Goal: Task Accomplishment & Management: Complete application form

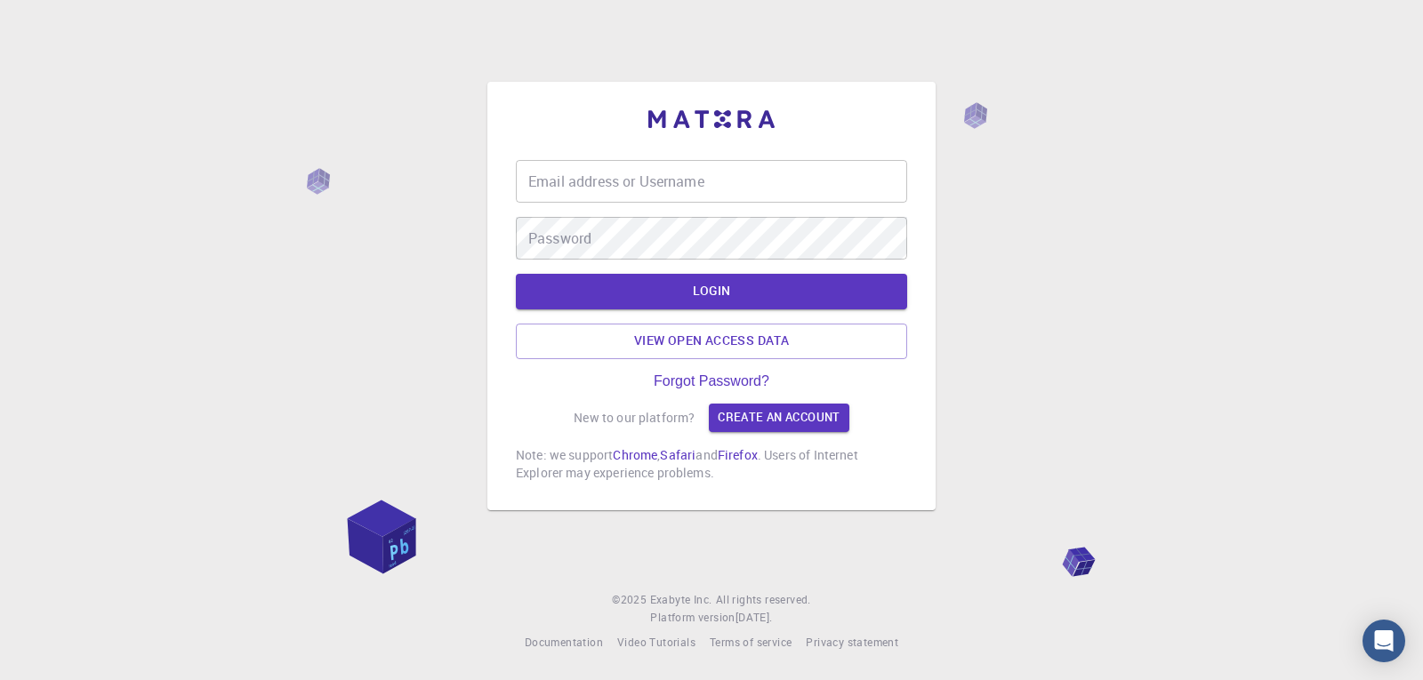
click at [682, 183] on input "Email address or Username" at bounding box center [711, 181] width 391 height 43
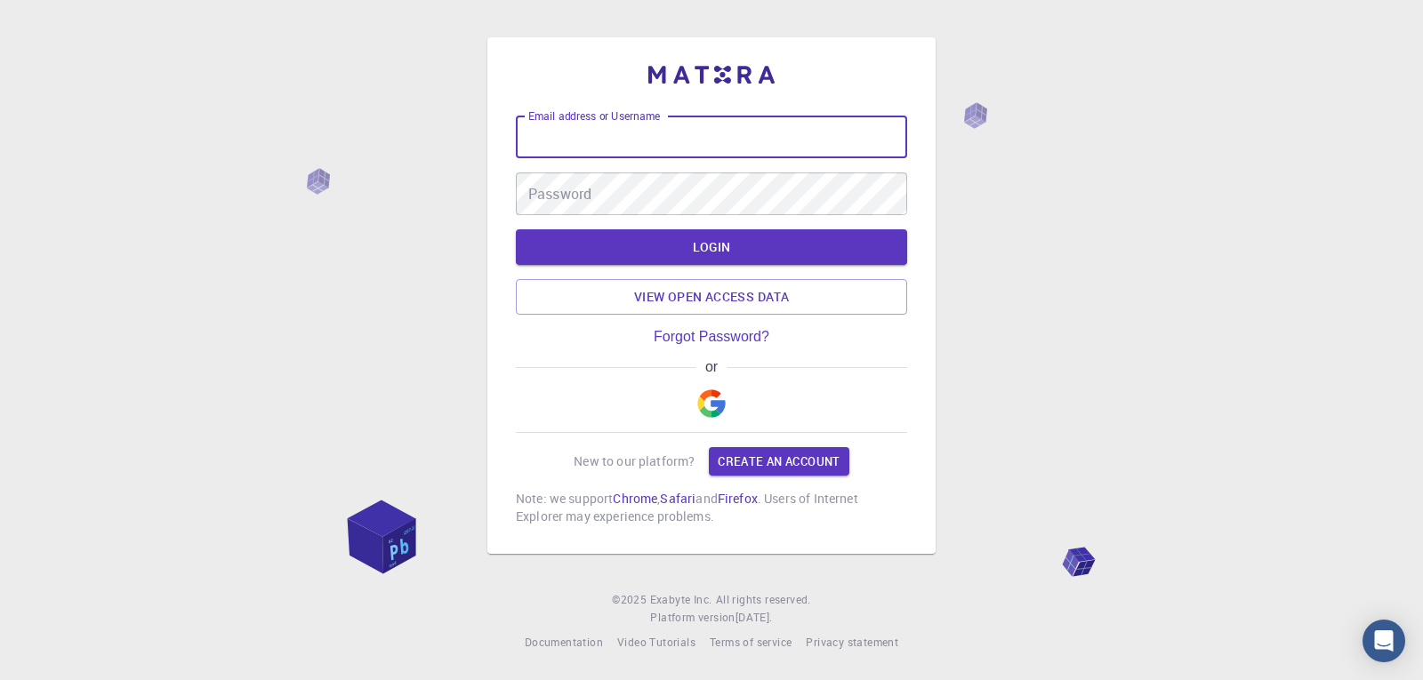
click at [716, 411] on img "button" at bounding box center [711, 403] width 28 height 28
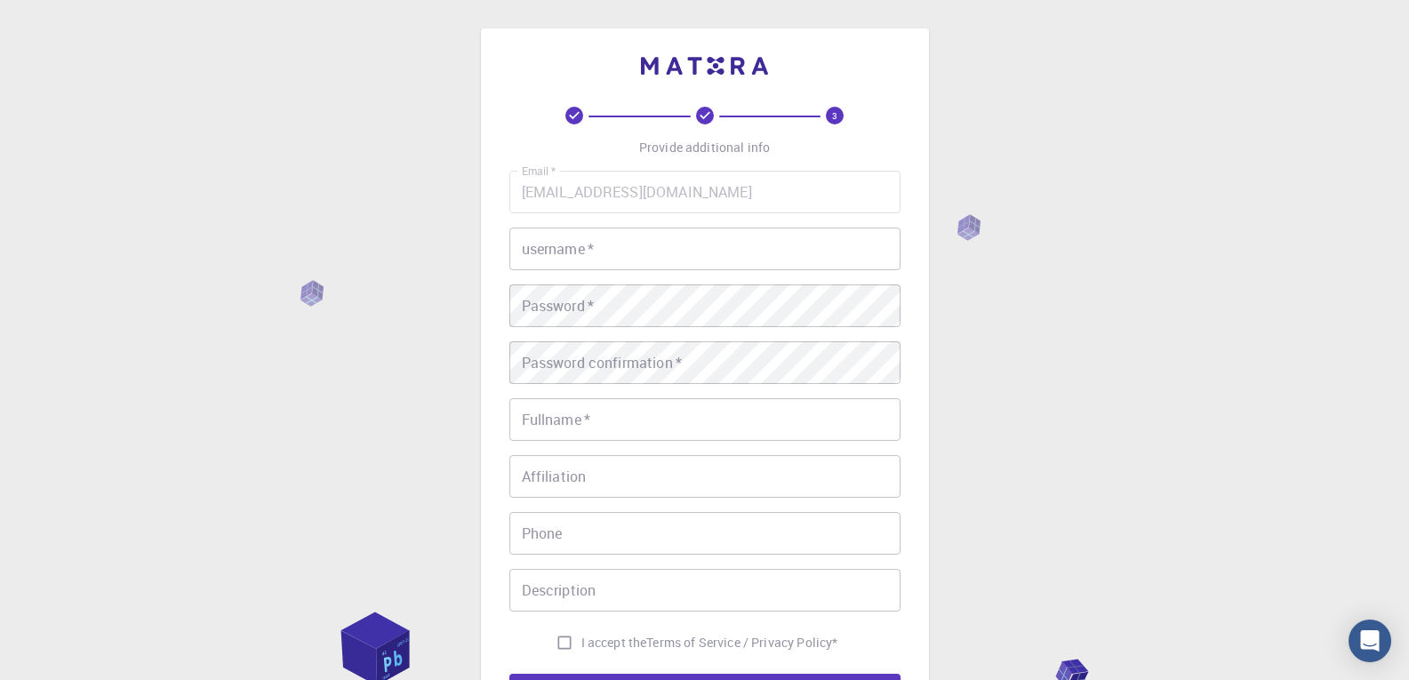
click at [630, 245] on input "username   *" at bounding box center [705, 249] width 391 height 43
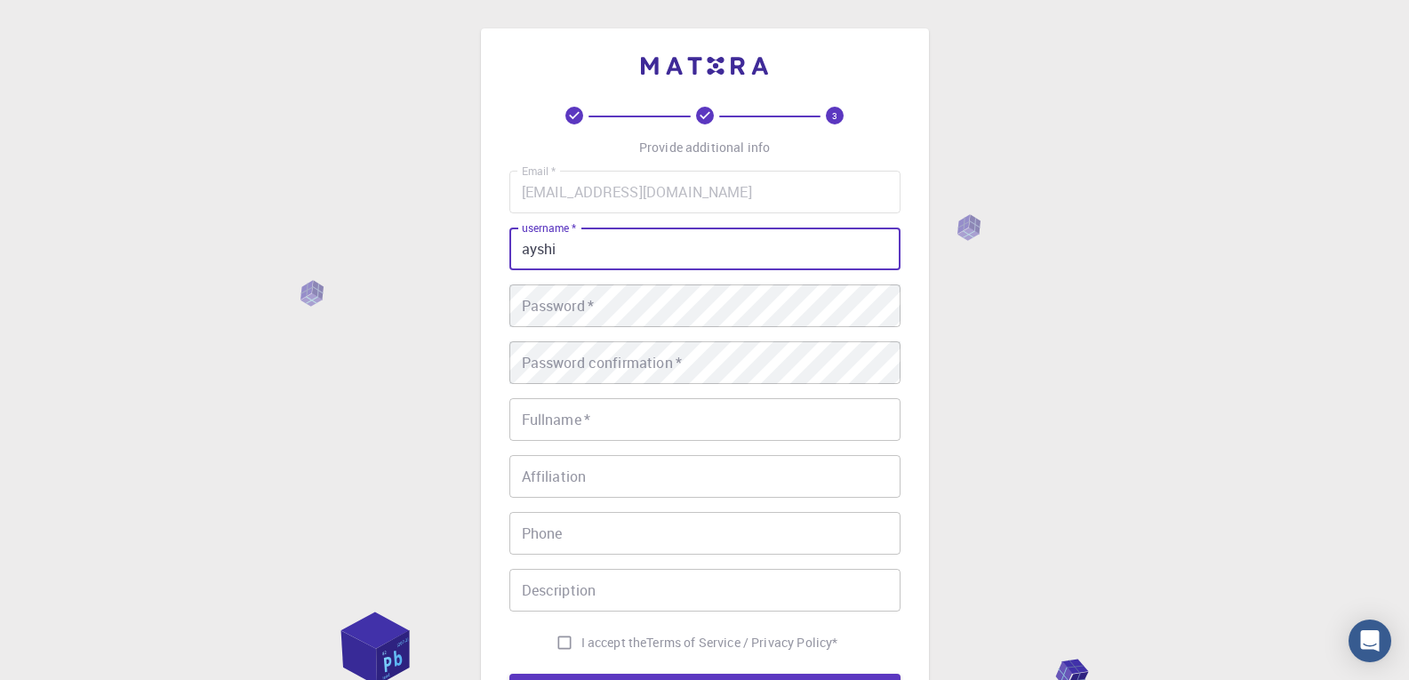
type input "ayshi"
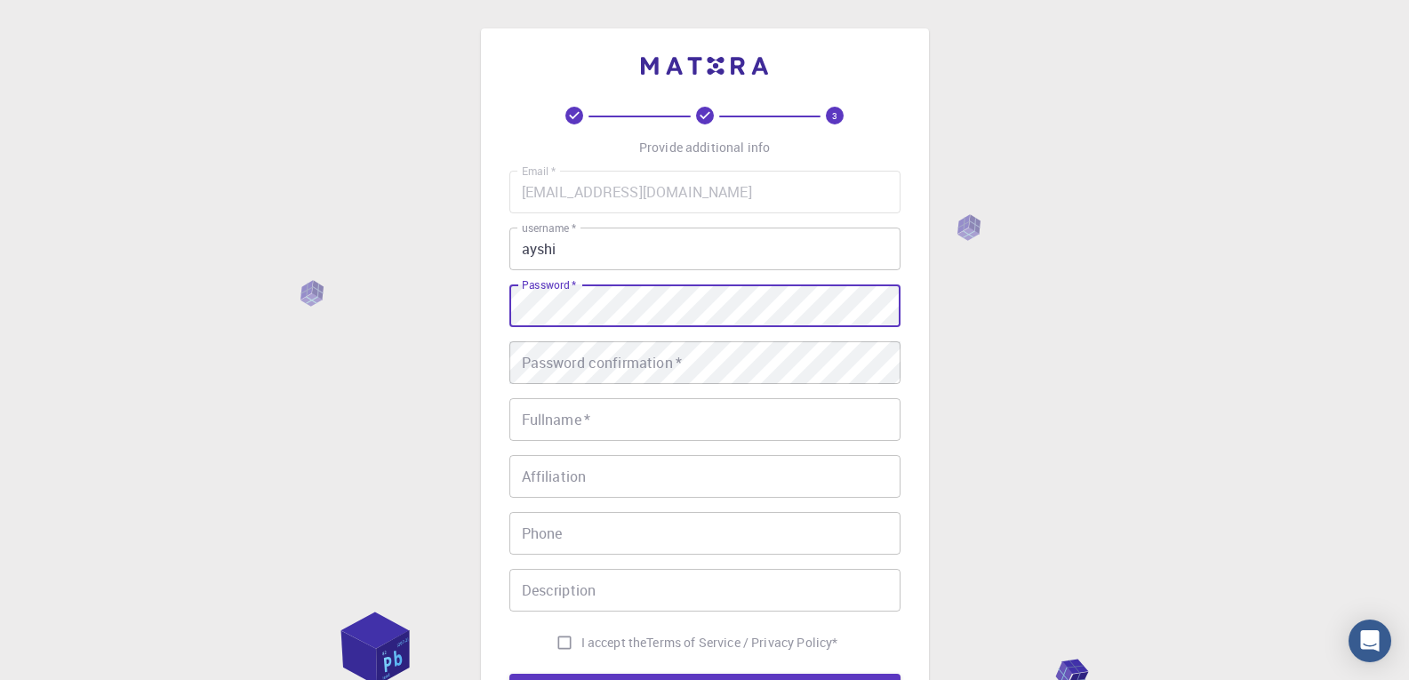
click at [510, 674] on button "REGISTER" at bounding box center [705, 692] width 391 height 36
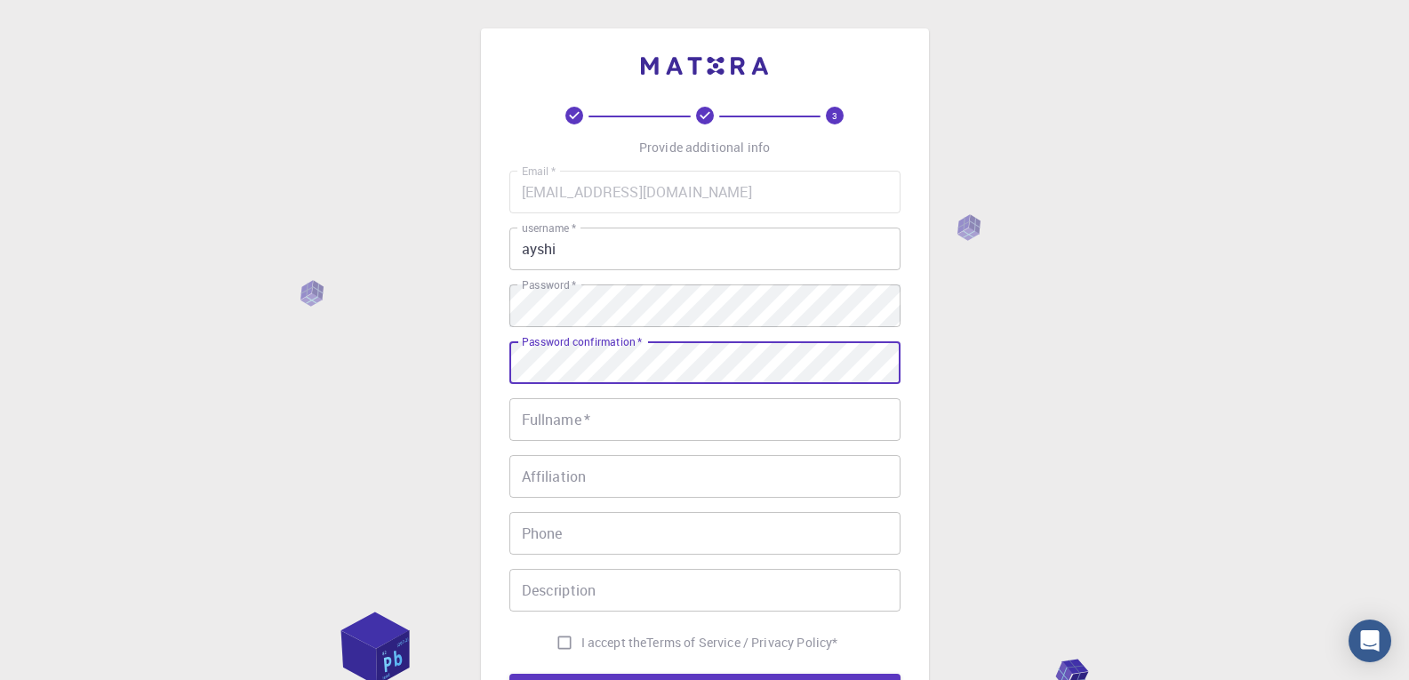
click at [510, 674] on button "REGISTER" at bounding box center [705, 692] width 391 height 36
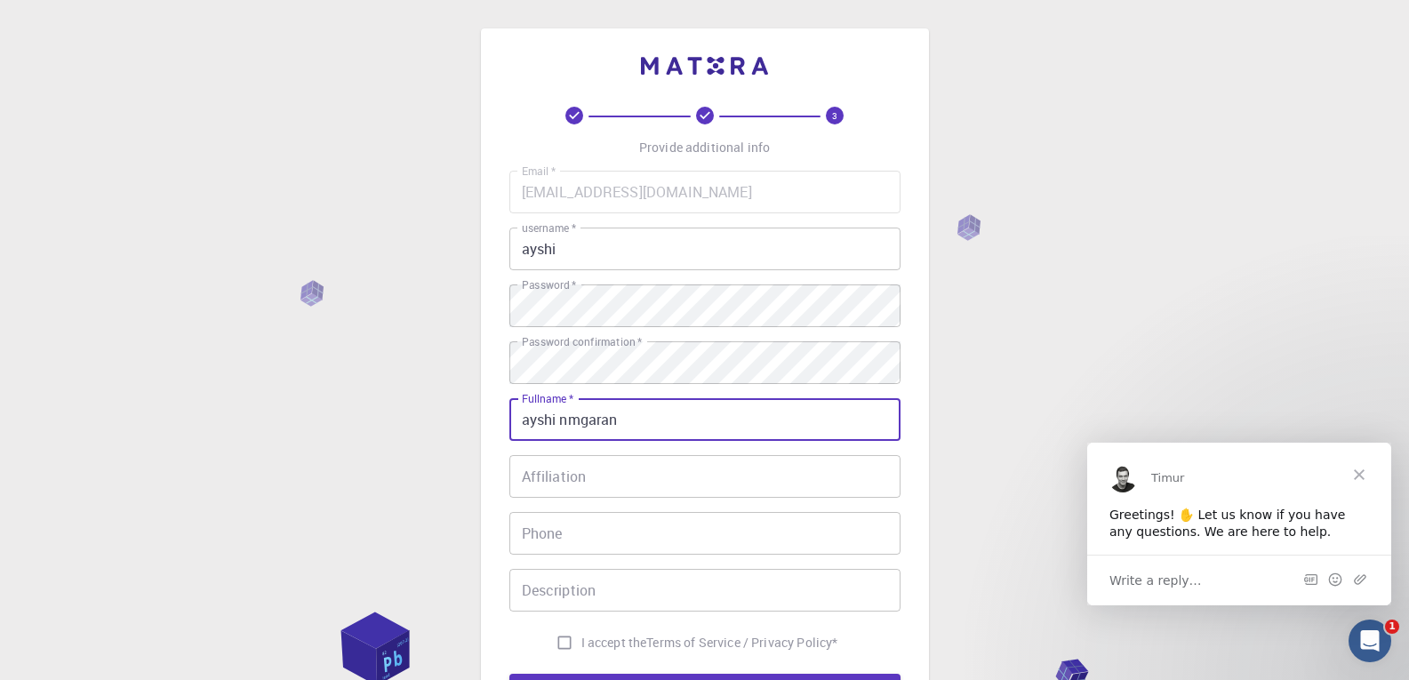
type input "ayshi nmgaran"
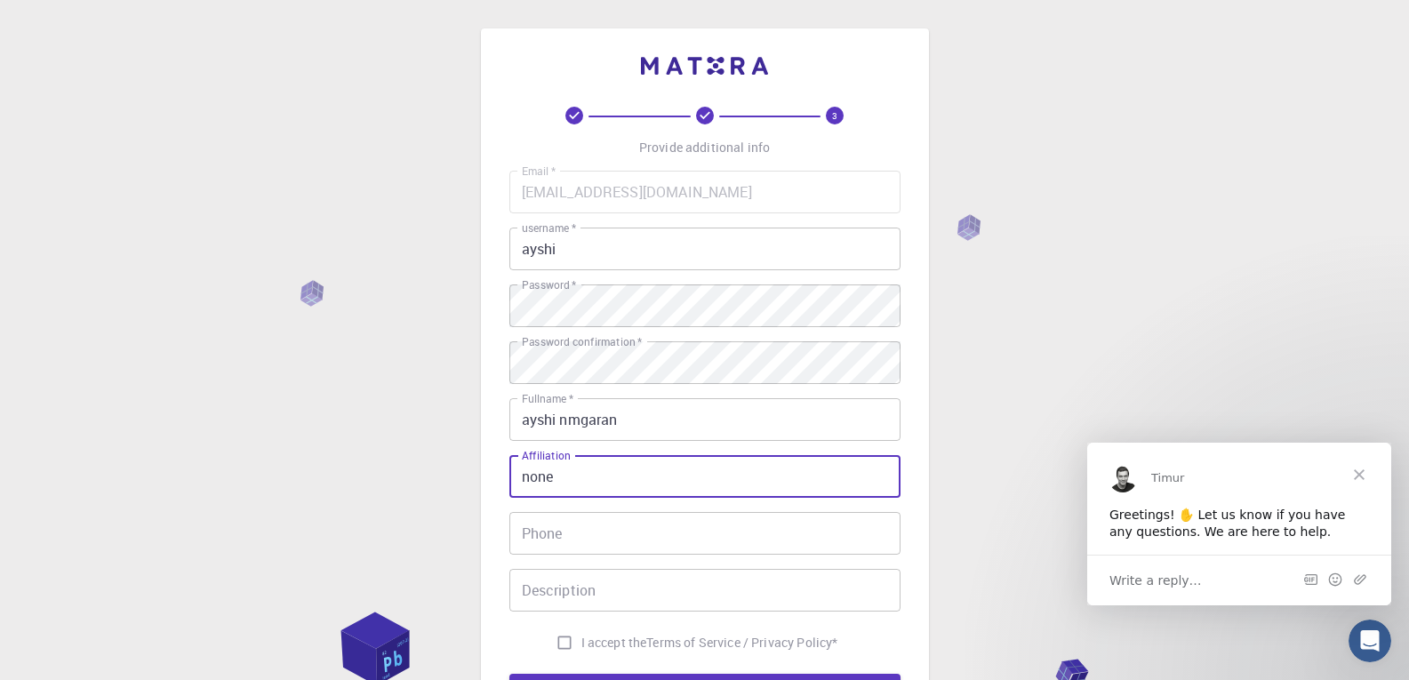
type input "none"
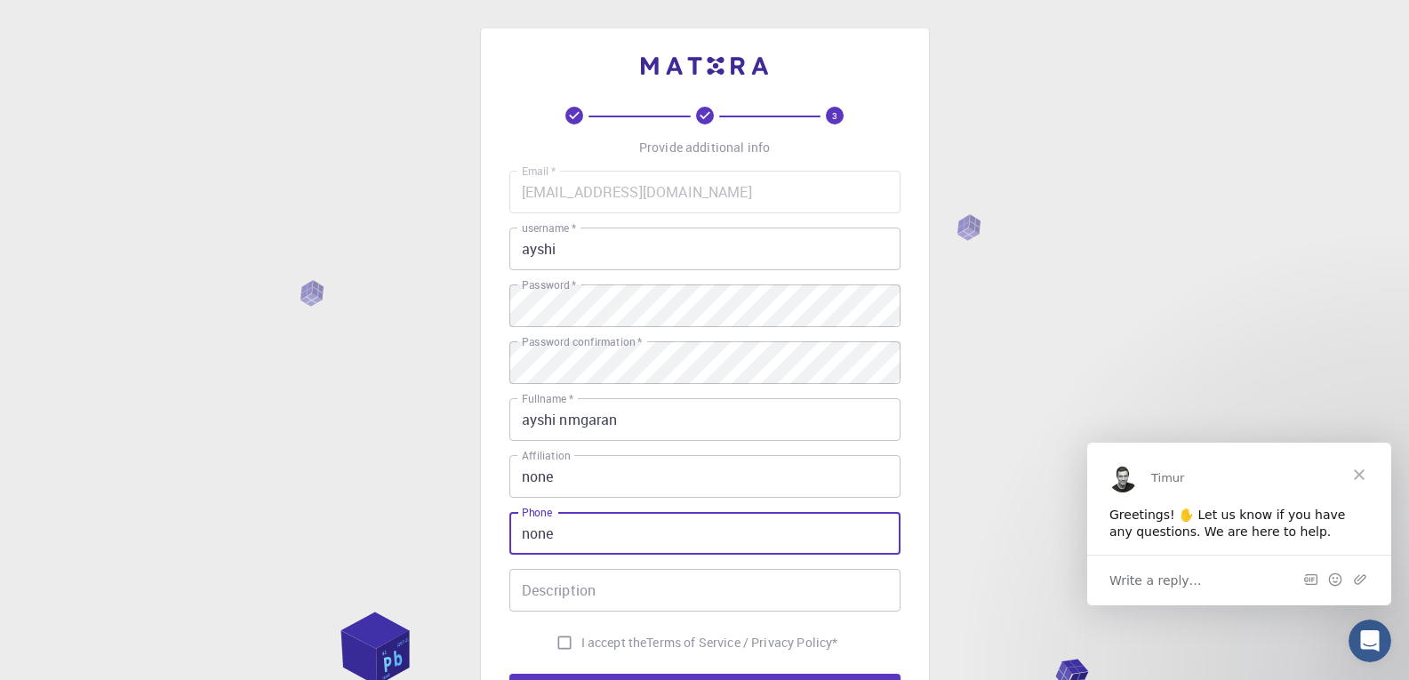
type input "none"
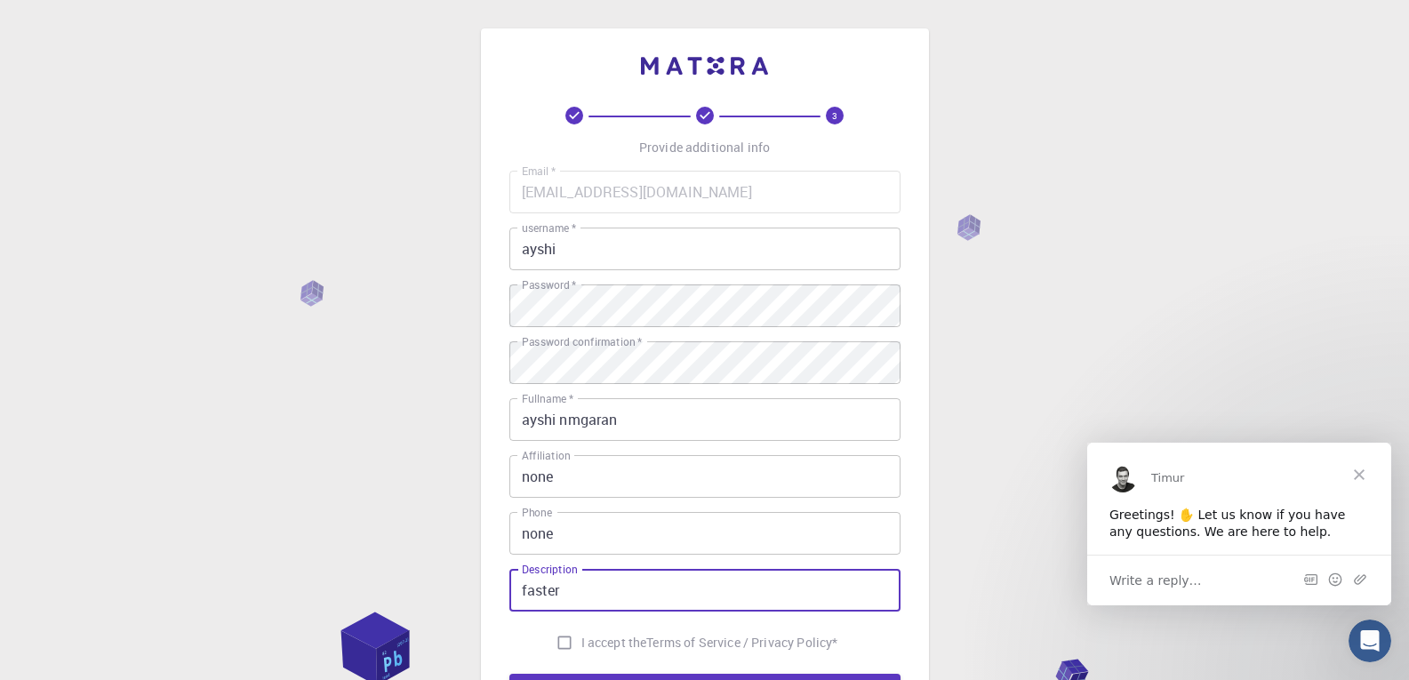
type input "faster"
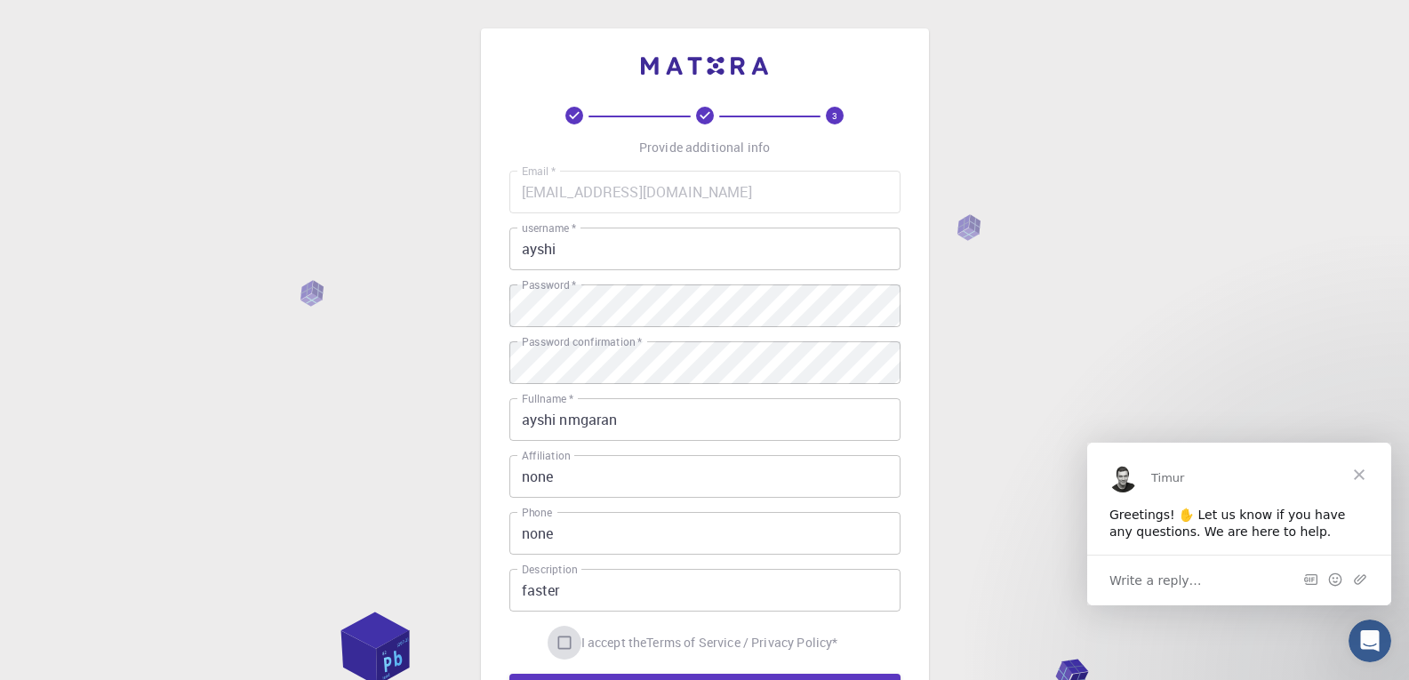
click at [558, 646] on input "I accept the Terms of Service / Privacy Policy *" at bounding box center [565, 643] width 34 height 34
checkbox input "true"
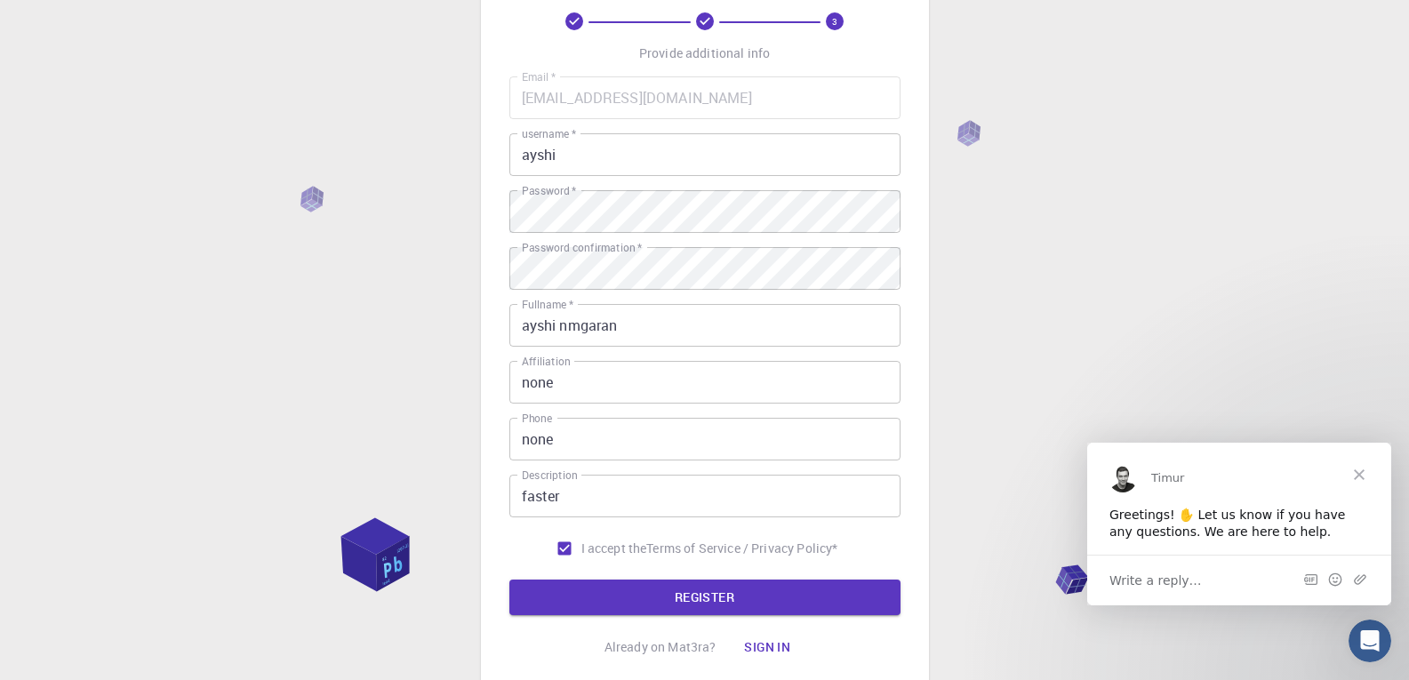
scroll to position [225, 0]
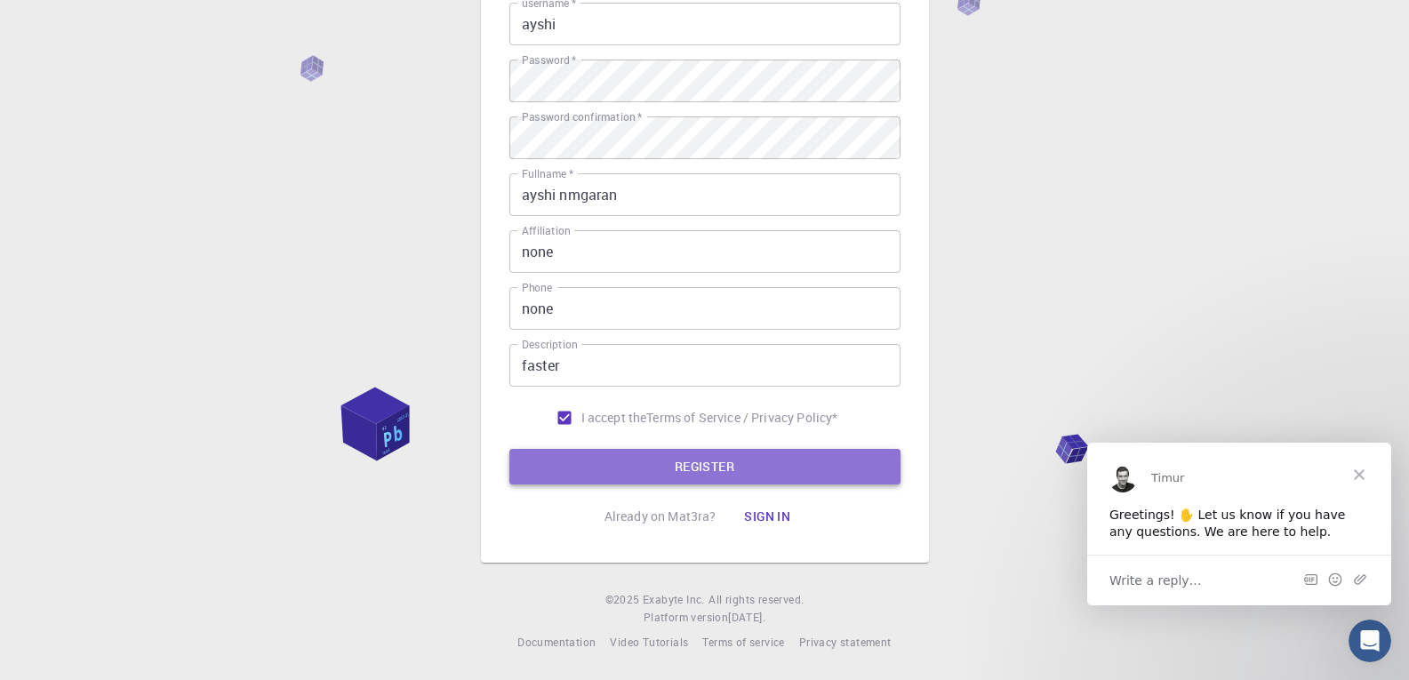
click at [717, 469] on button "REGISTER" at bounding box center [705, 467] width 391 height 36
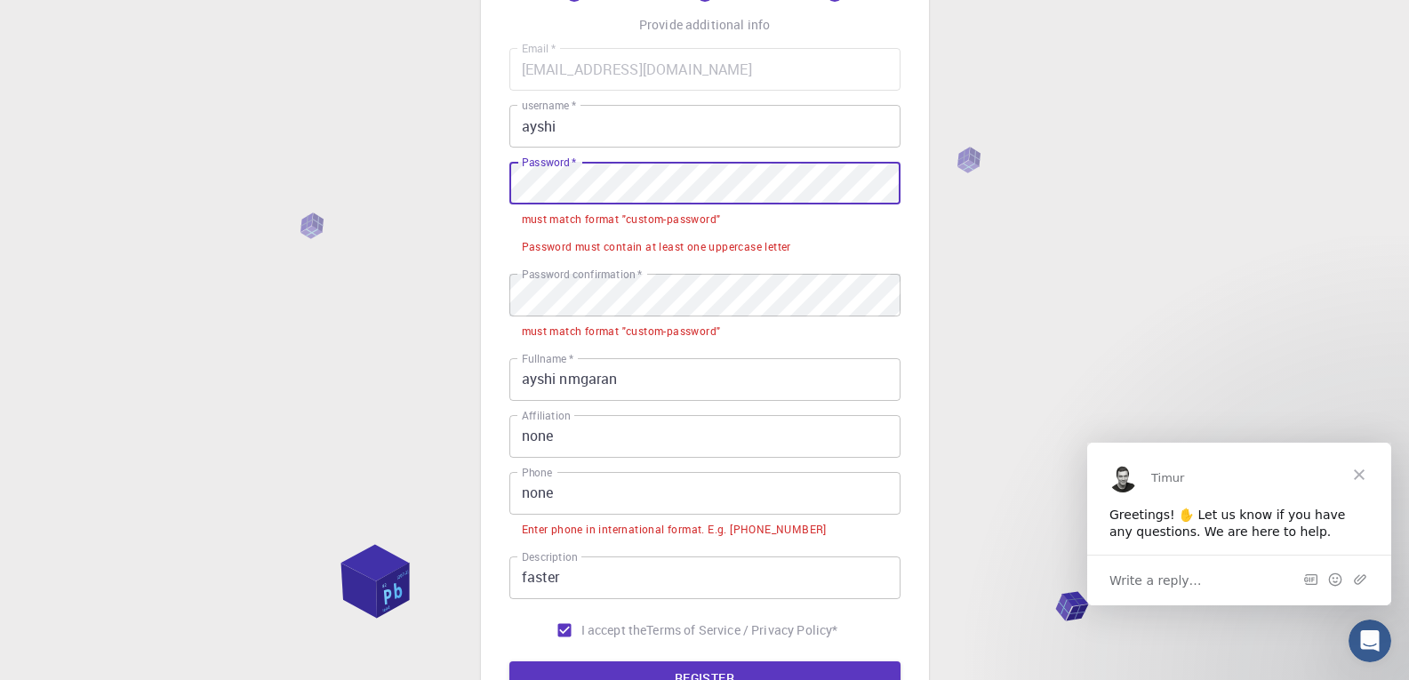
scroll to position [334, 0]
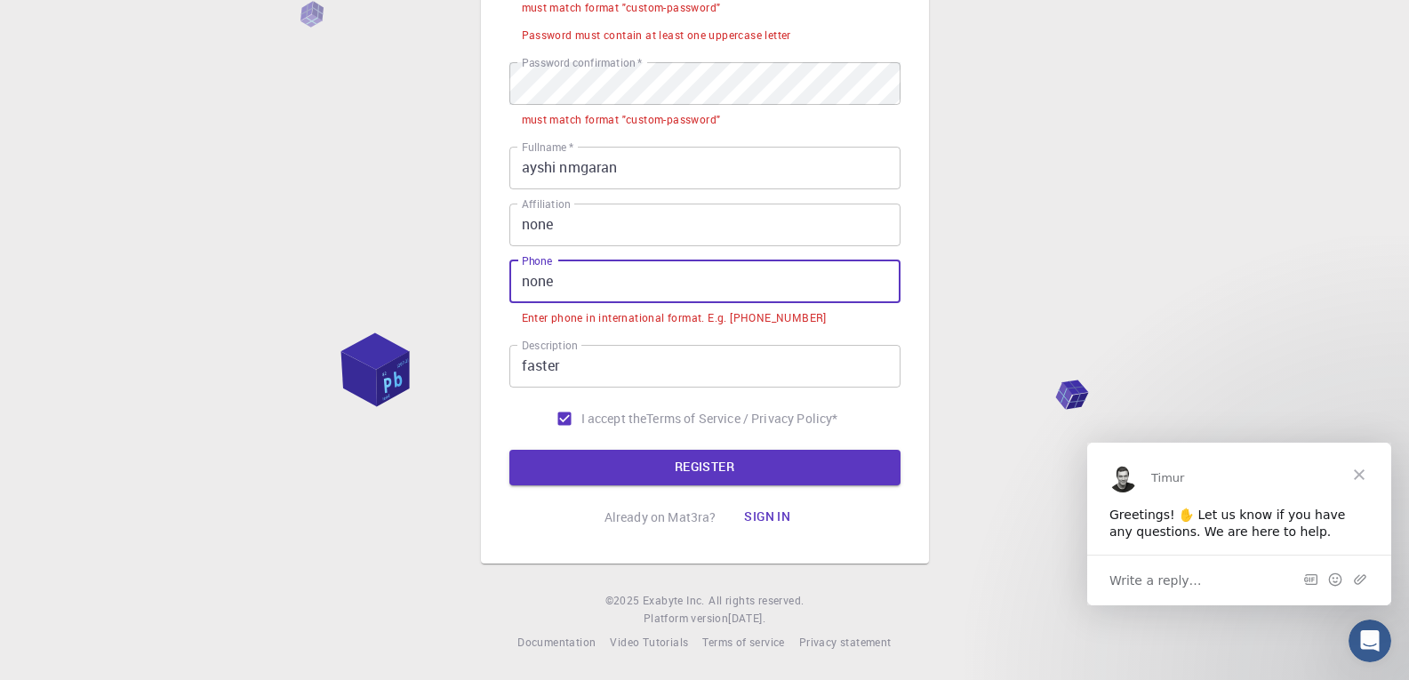
click at [562, 289] on input "none" at bounding box center [705, 282] width 391 height 43
drag, startPoint x: 576, startPoint y: 290, endPoint x: 491, endPoint y: 292, distance: 85.4
click at [491, 292] on div "3 Provide additional info Email   * dspcarowwa@gmail.com Email   * username   *…" at bounding box center [705, 129] width 448 height 870
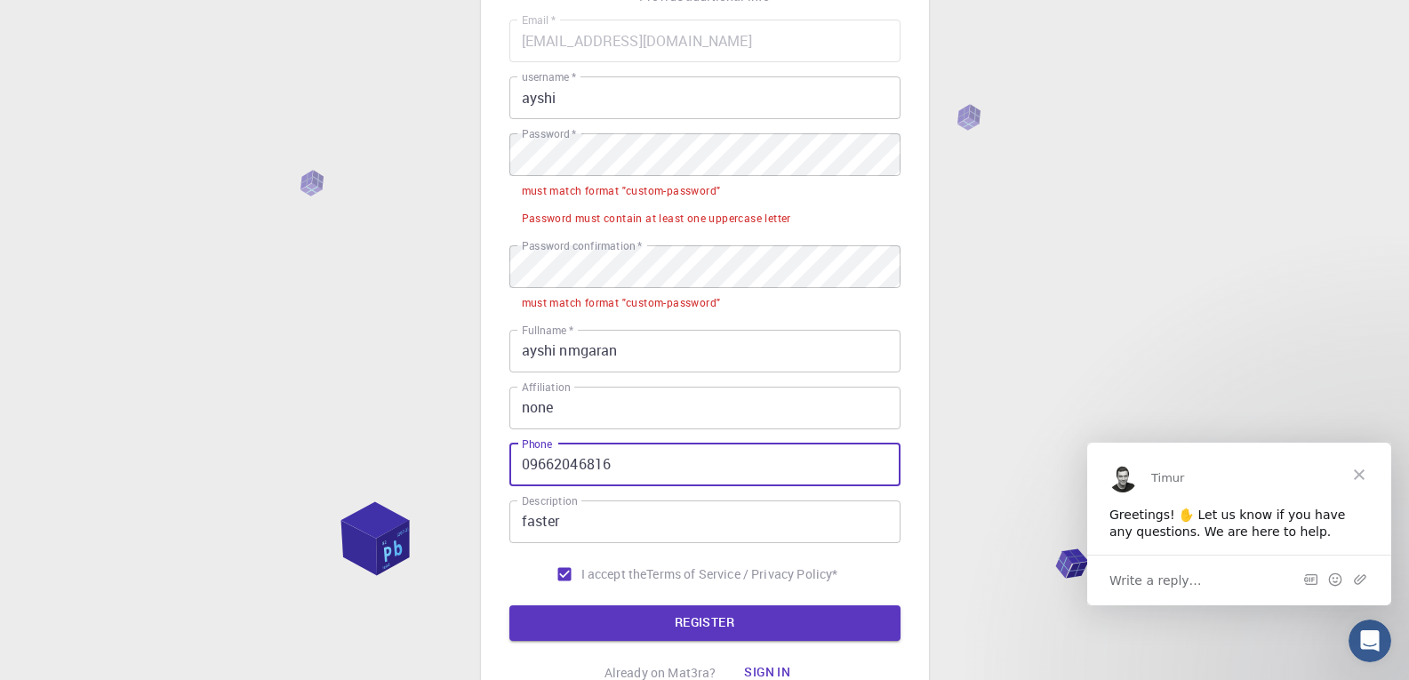
scroll to position [129, 0]
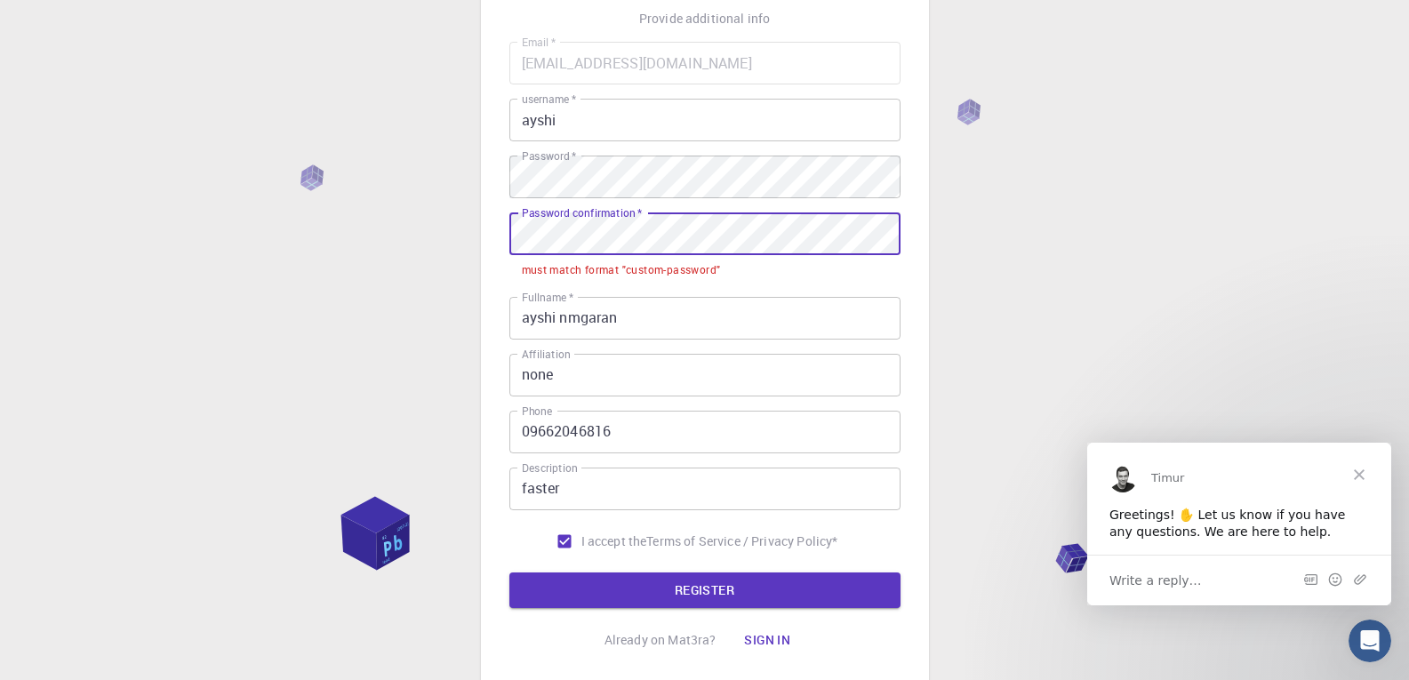
click at [478, 234] on div "3 Provide additional info Email   * dspcarowwa@gmail.com Email   * username   *…" at bounding box center [704, 337] width 1409 height 933
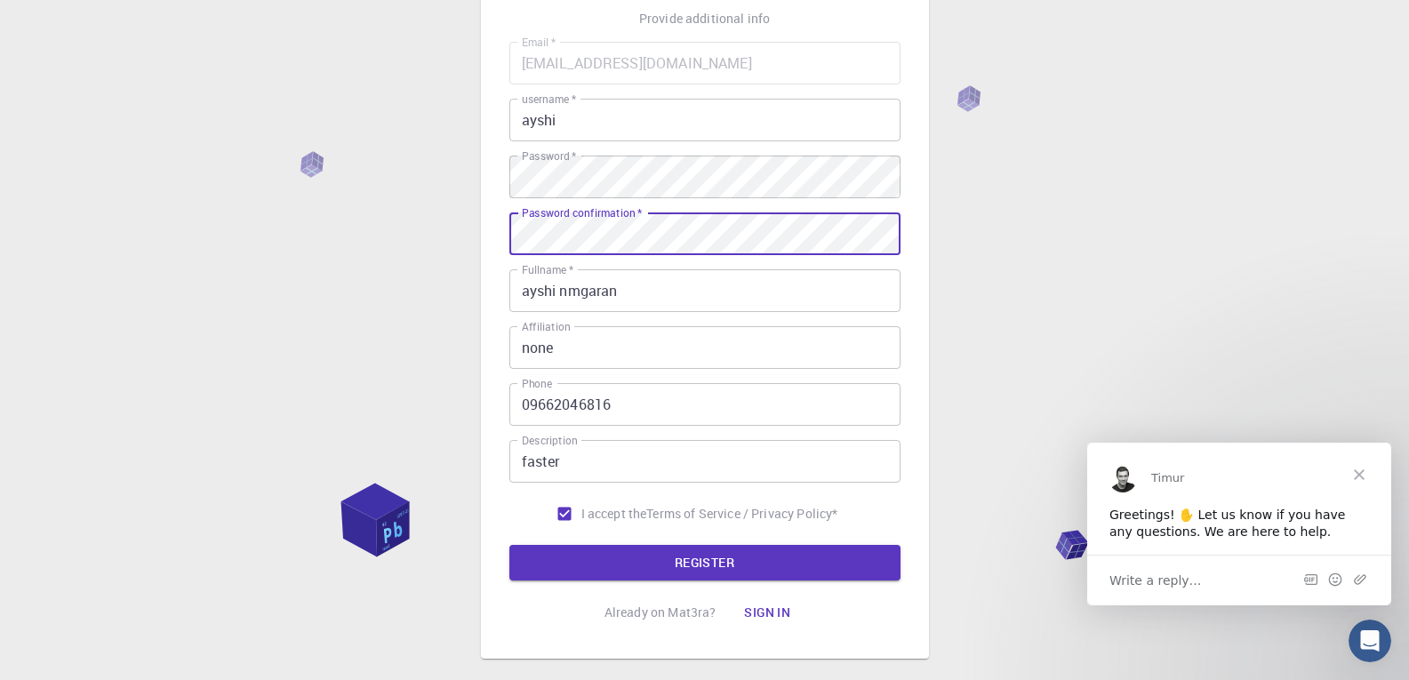
click at [510, 545] on button "REGISTER" at bounding box center [705, 563] width 391 height 36
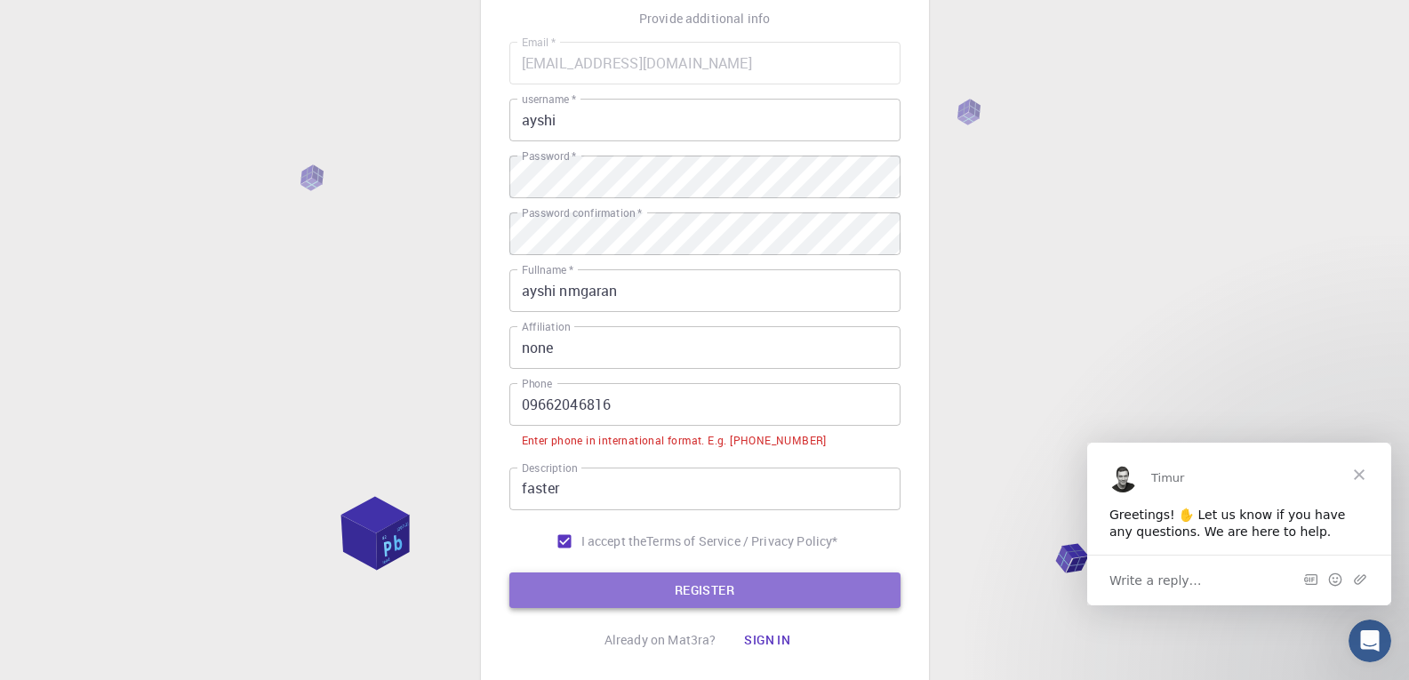
click at [697, 590] on button "REGISTER" at bounding box center [705, 591] width 391 height 36
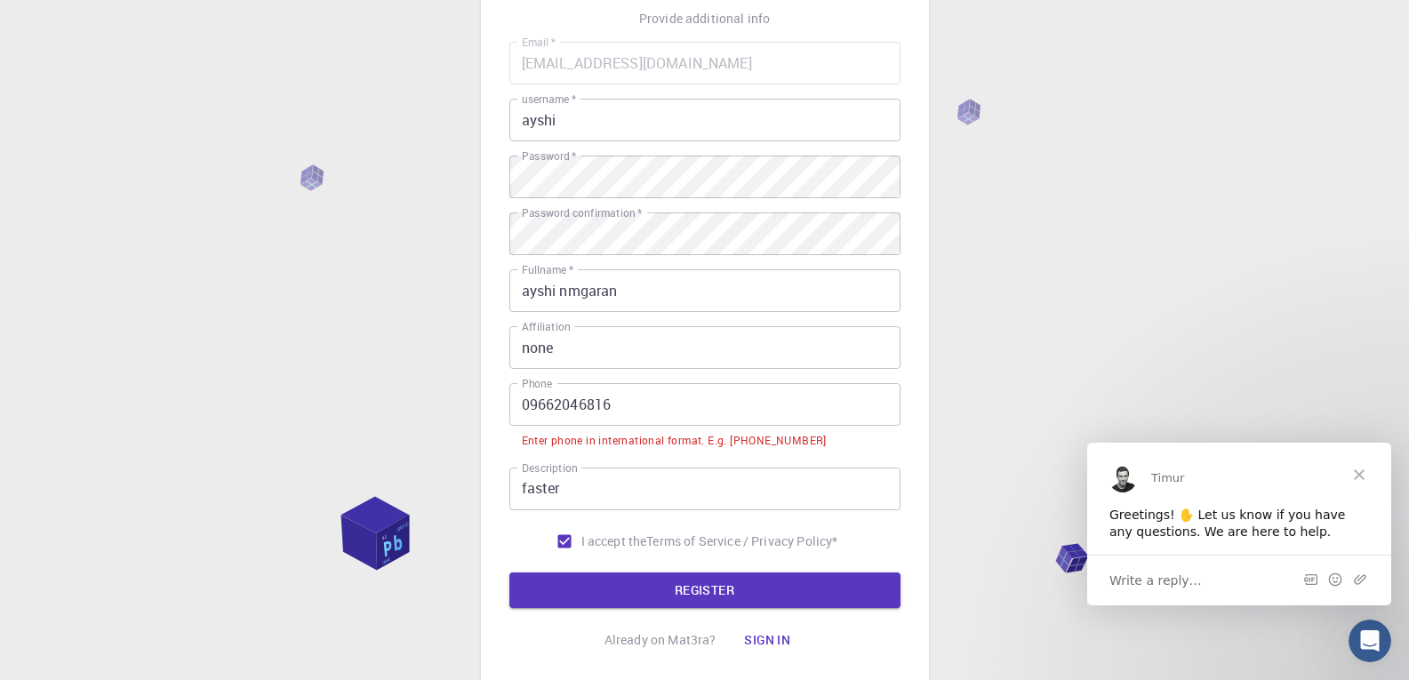
click at [521, 401] on input "09662046816" at bounding box center [705, 404] width 391 height 43
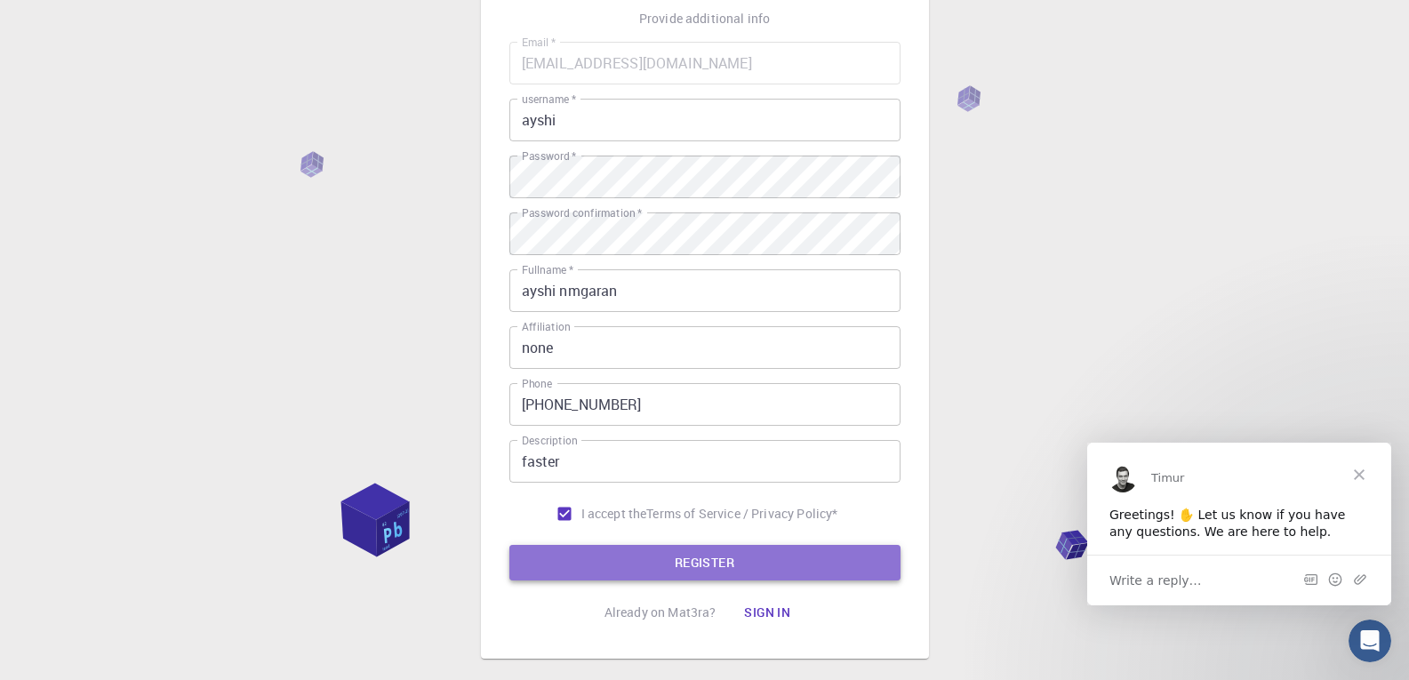
click at [703, 566] on button "REGISTER" at bounding box center [705, 563] width 391 height 36
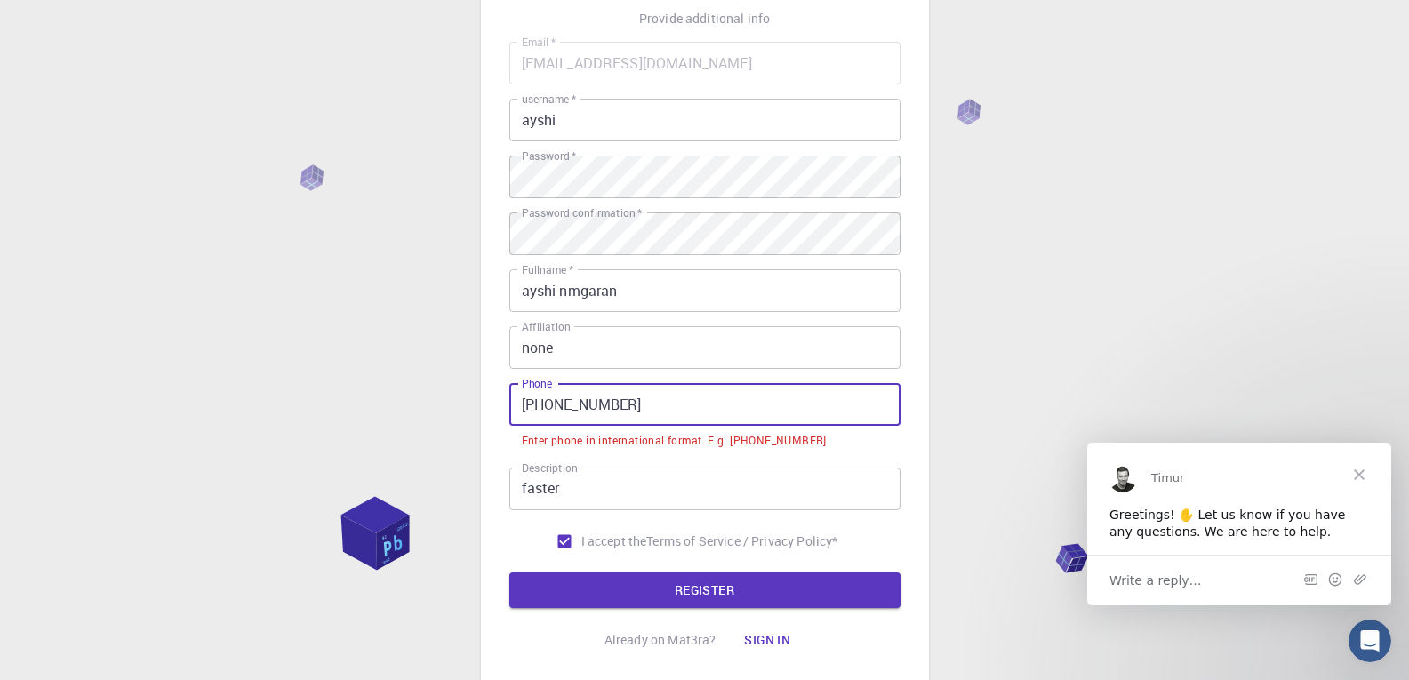
click at [540, 398] on input "+09662046816" at bounding box center [705, 404] width 391 height 43
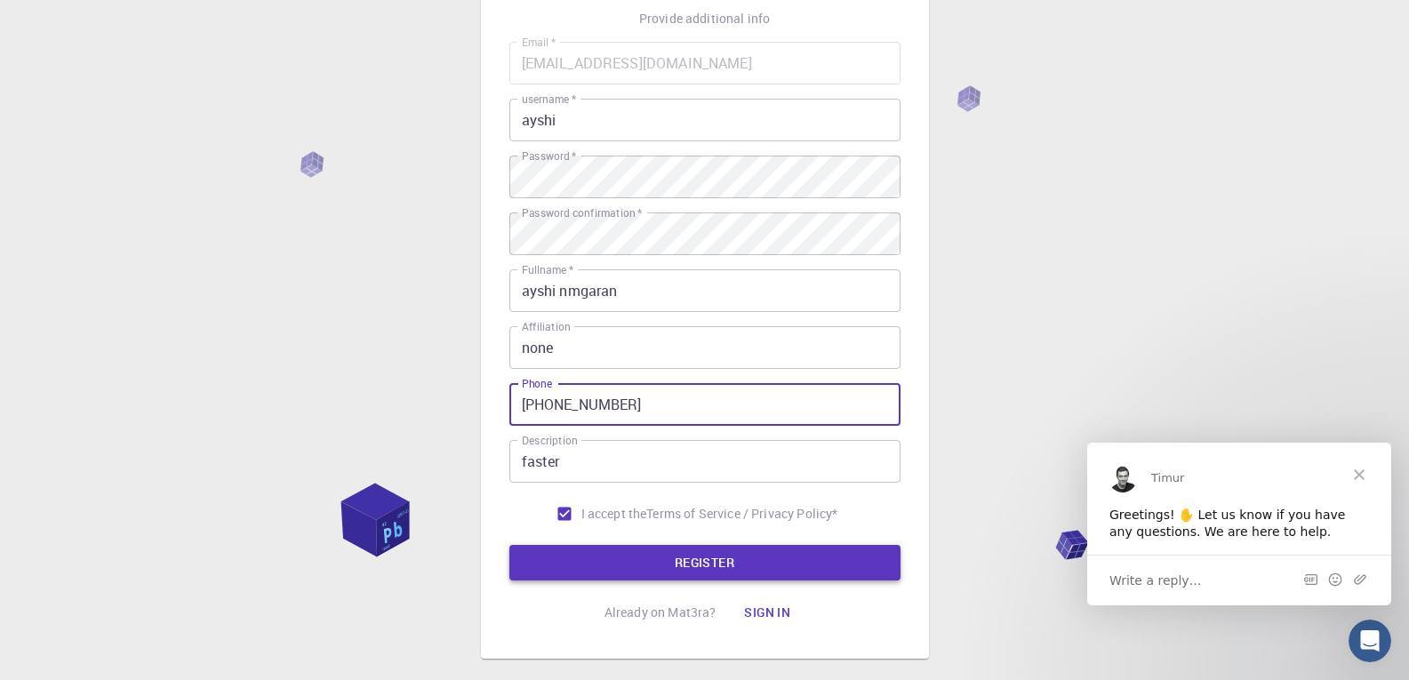
type input "+639662046816"
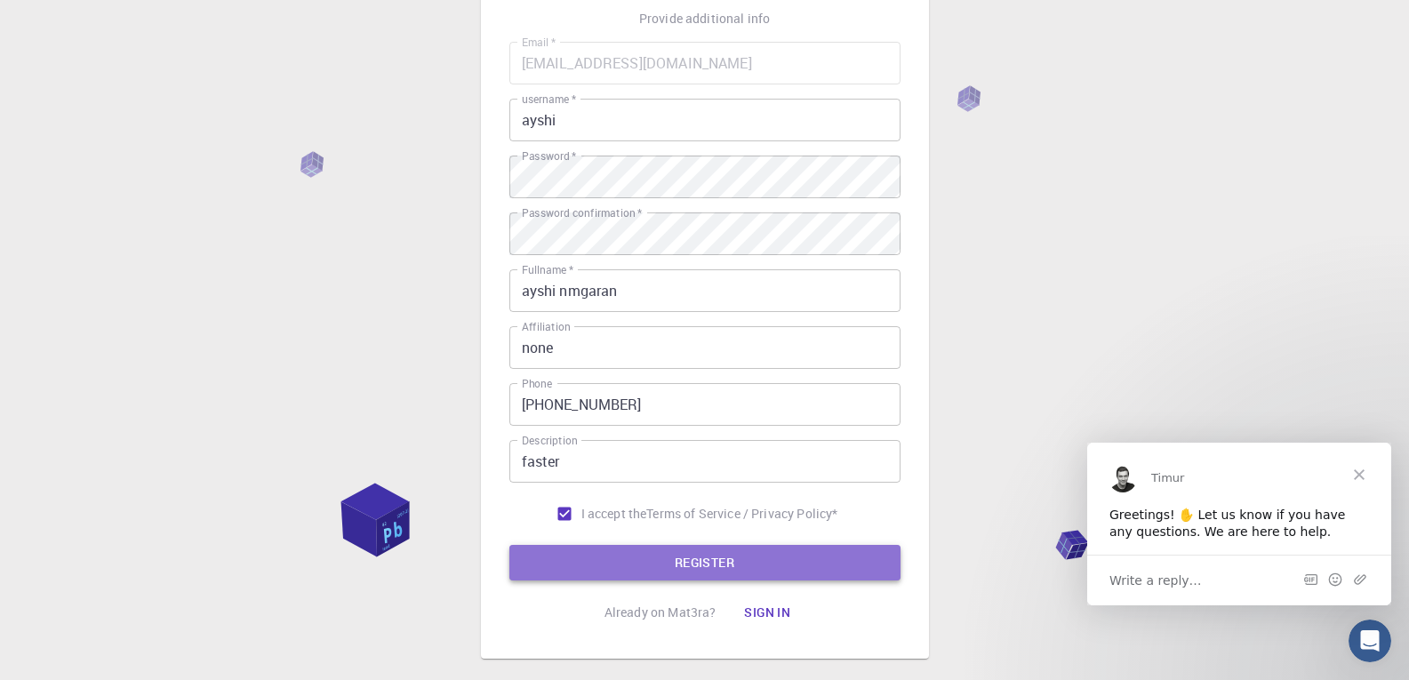
click at [713, 564] on button "REGISTER" at bounding box center [705, 563] width 391 height 36
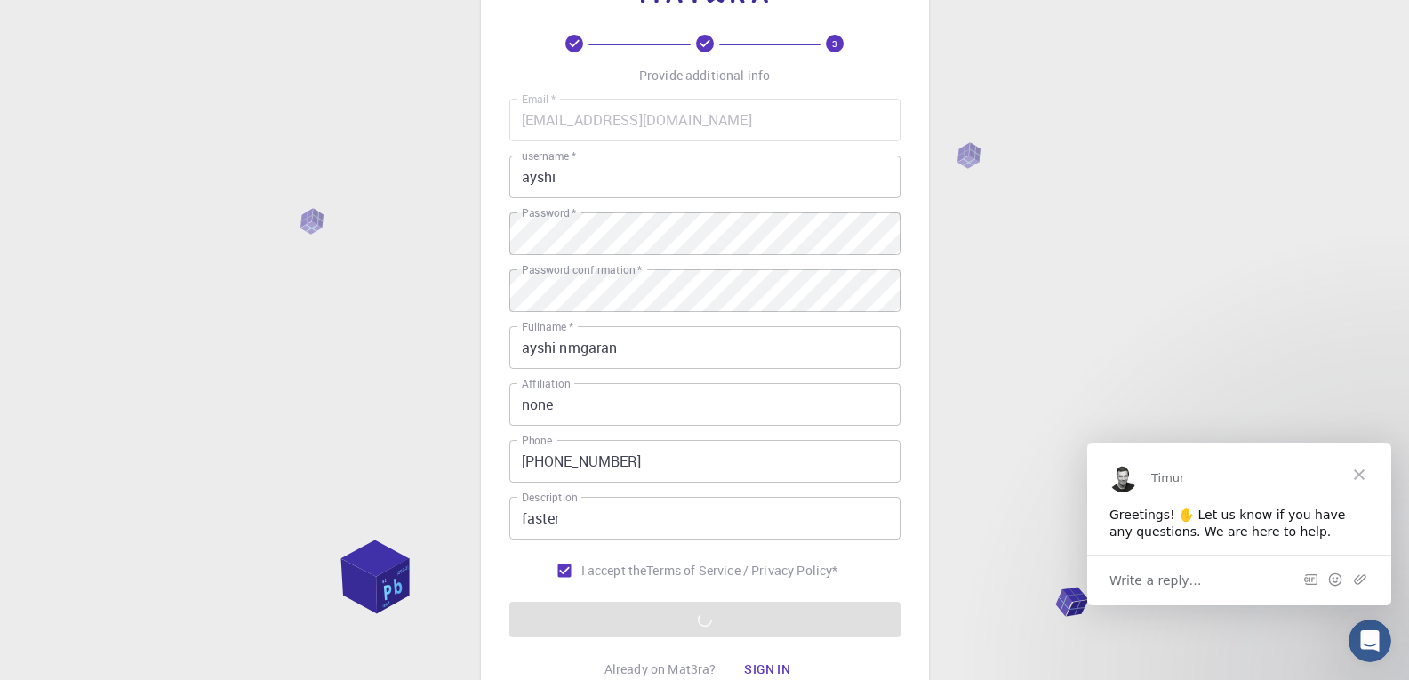
scroll to position [225, 0]
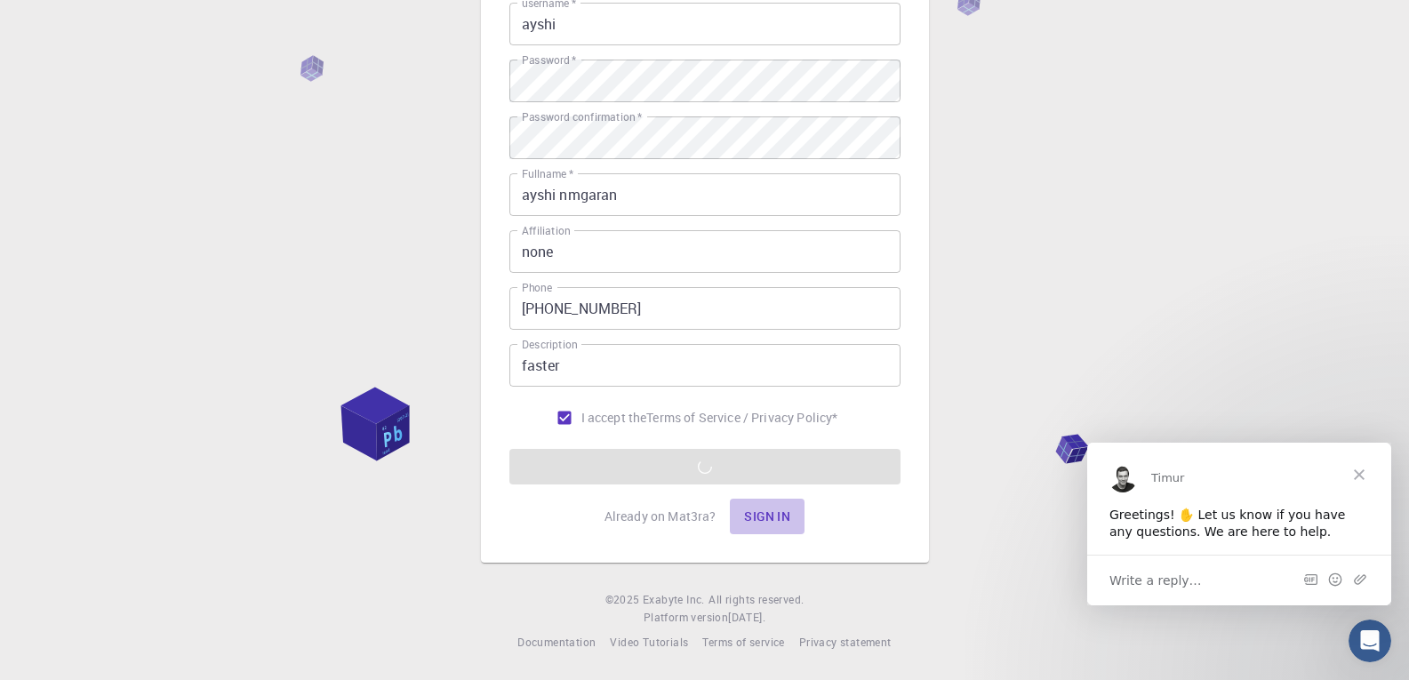
click at [763, 515] on button "Sign in" at bounding box center [767, 517] width 75 height 36
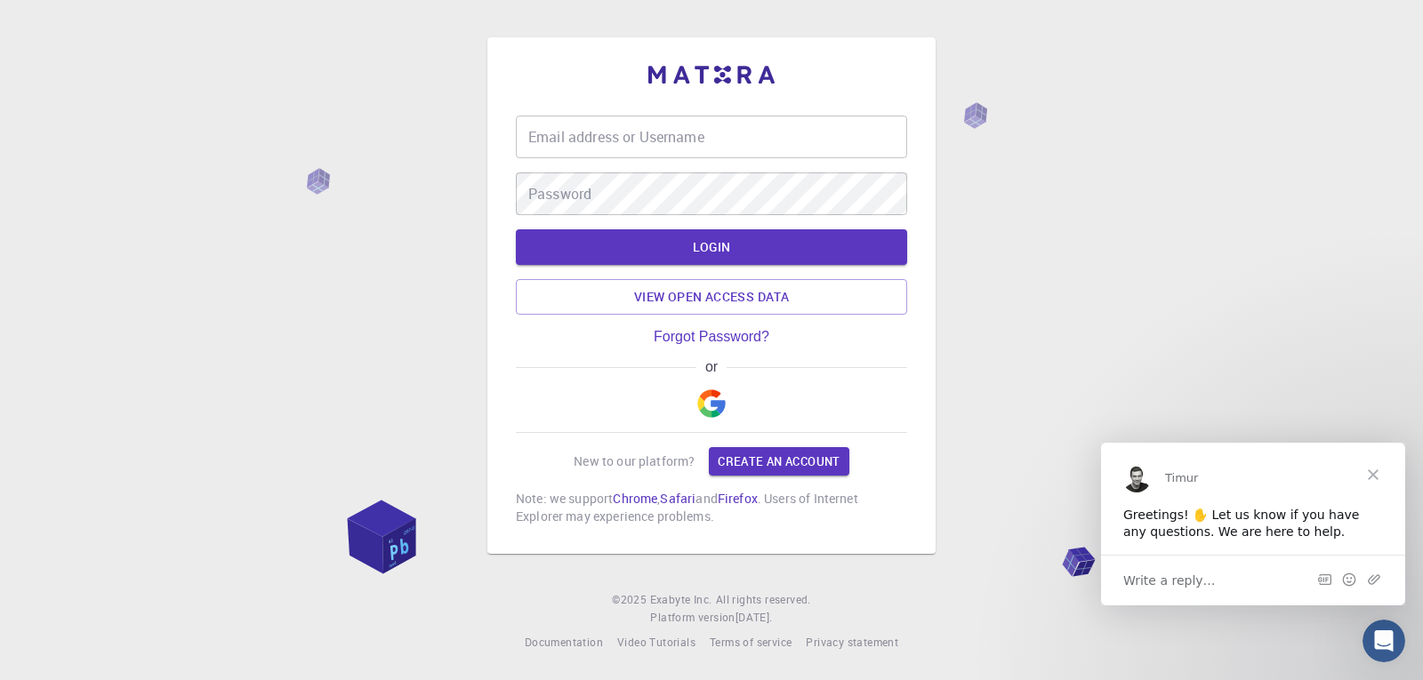
click at [1377, 478] on span "Close" at bounding box center [1373, 474] width 64 height 64
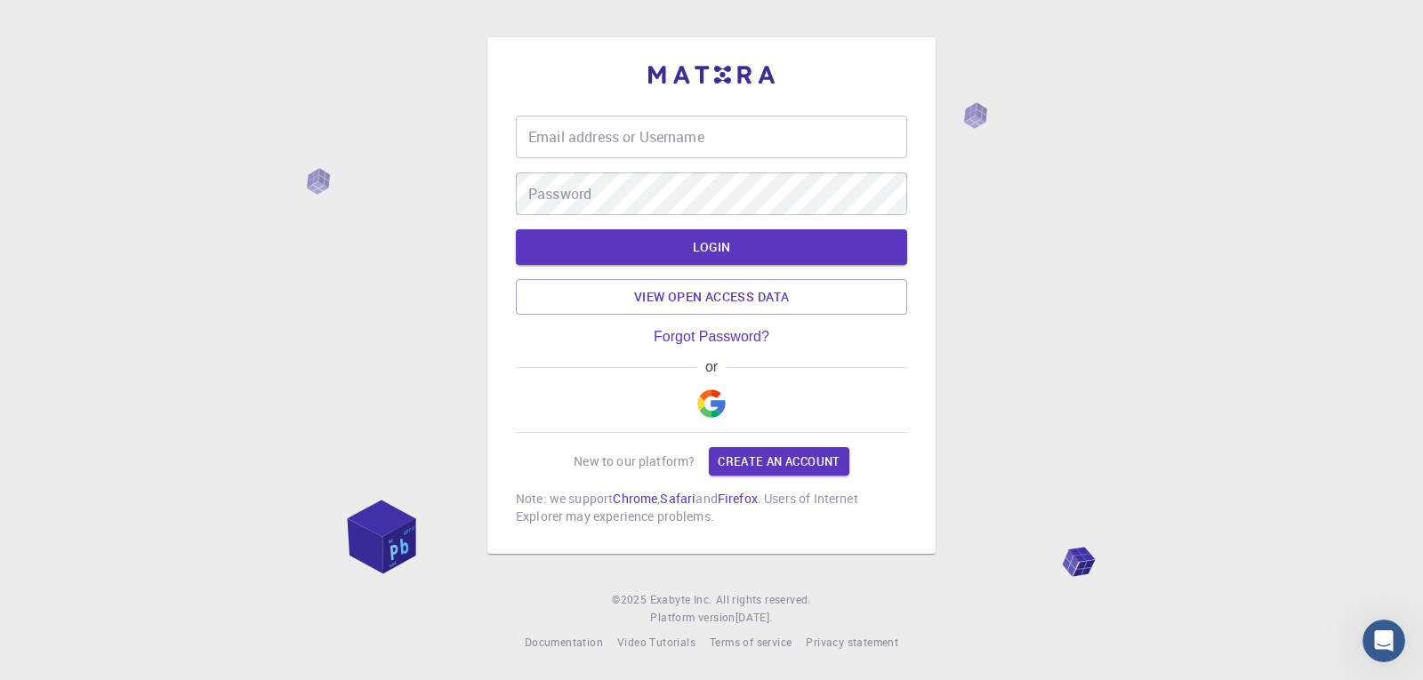
click at [705, 411] on img "button" at bounding box center [711, 403] width 28 height 28
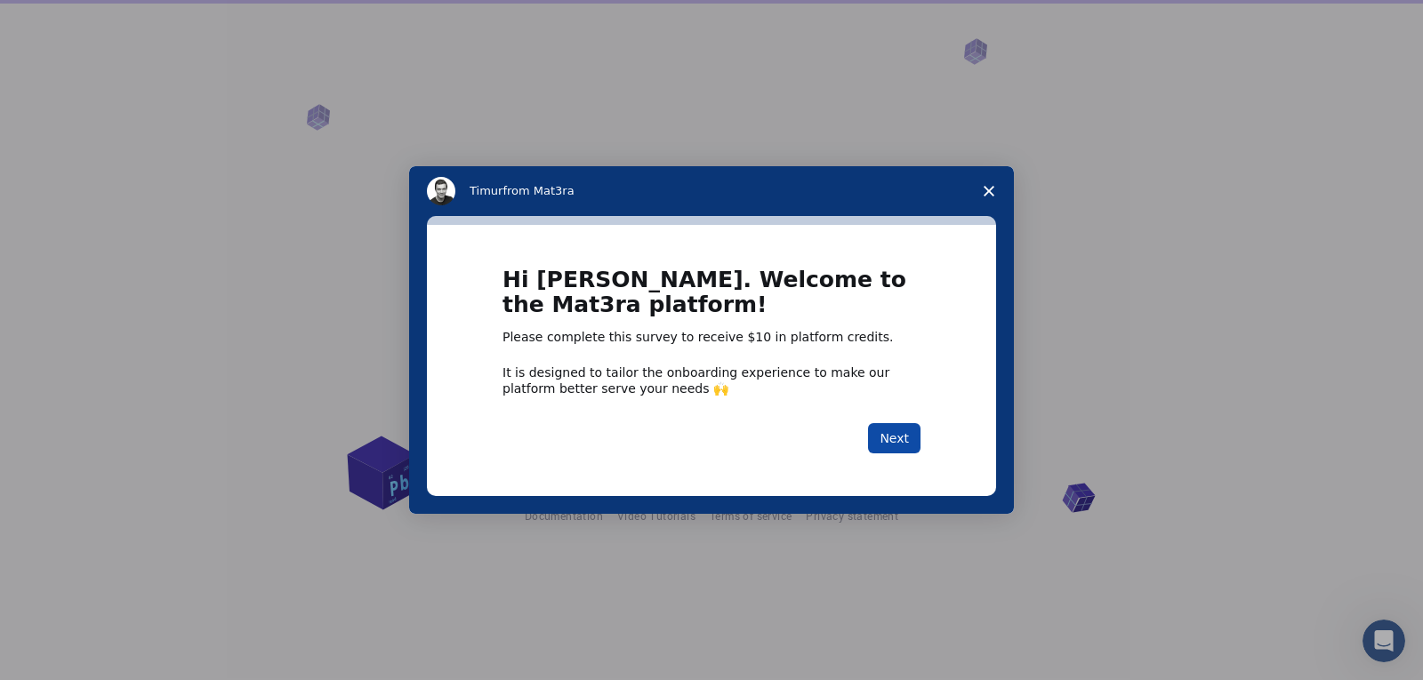
click at [892, 445] on button "Next" at bounding box center [894, 438] width 52 height 30
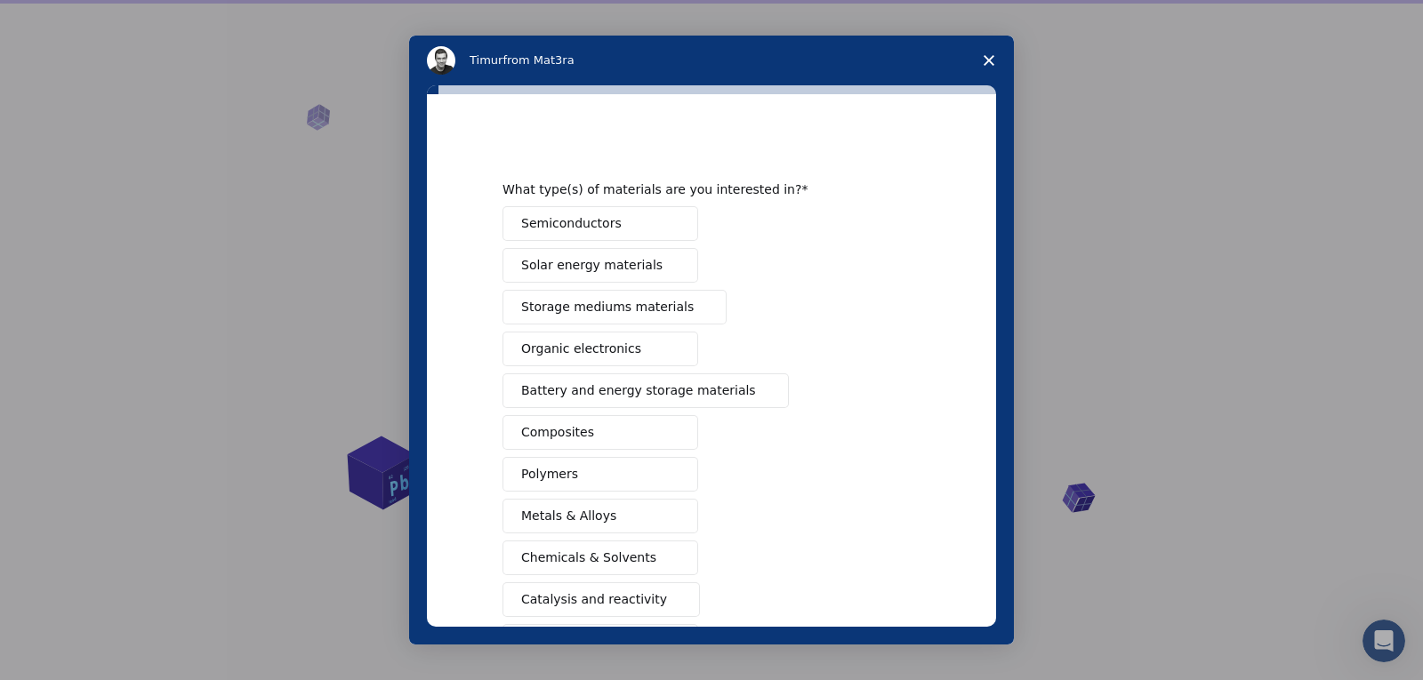
click at [560, 432] on span "Composites" at bounding box center [557, 432] width 73 height 19
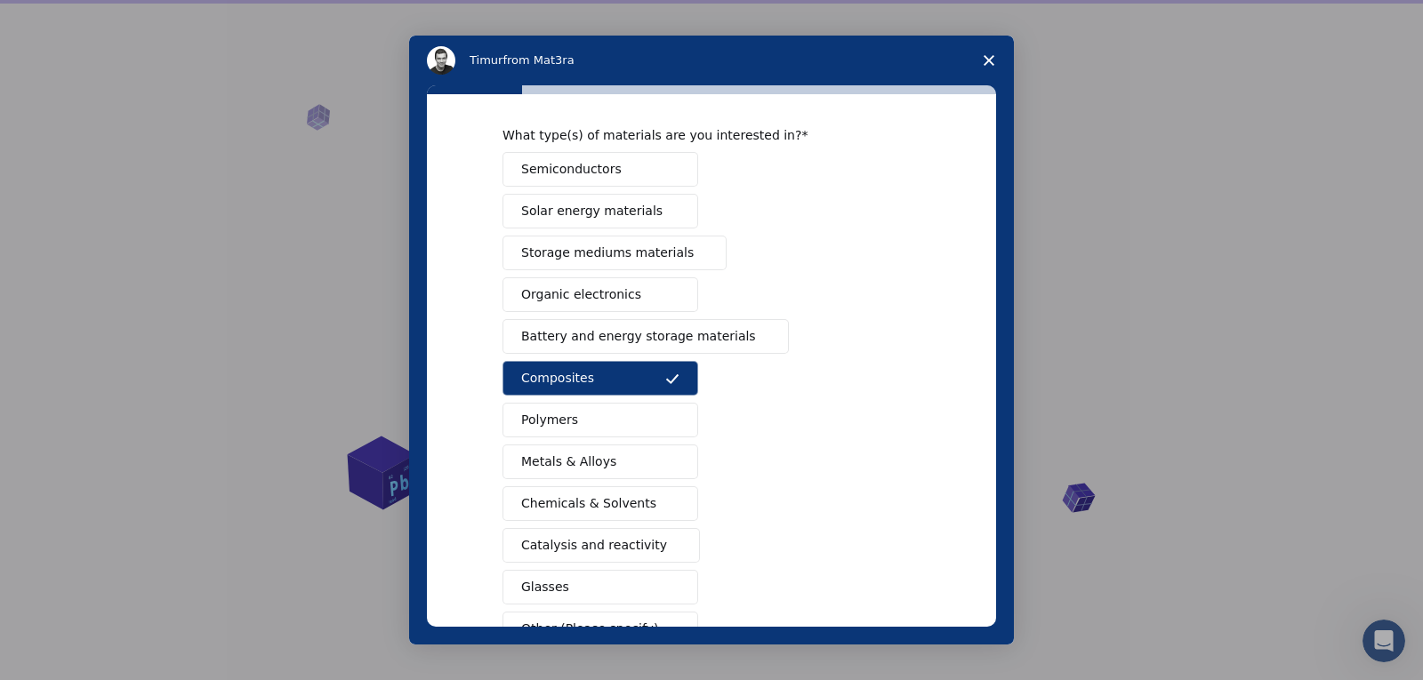
scroll to position [178, 0]
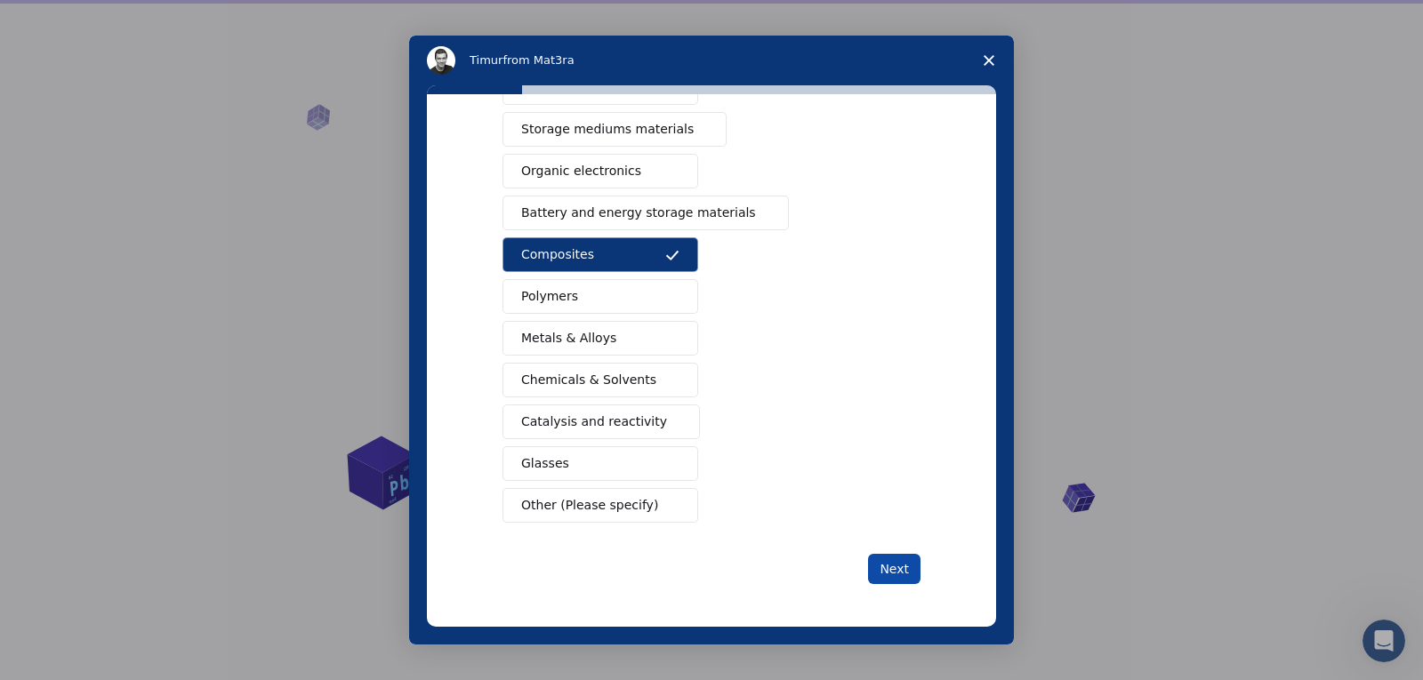
click at [895, 566] on button "Next" at bounding box center [894, 569] width 52 height 30
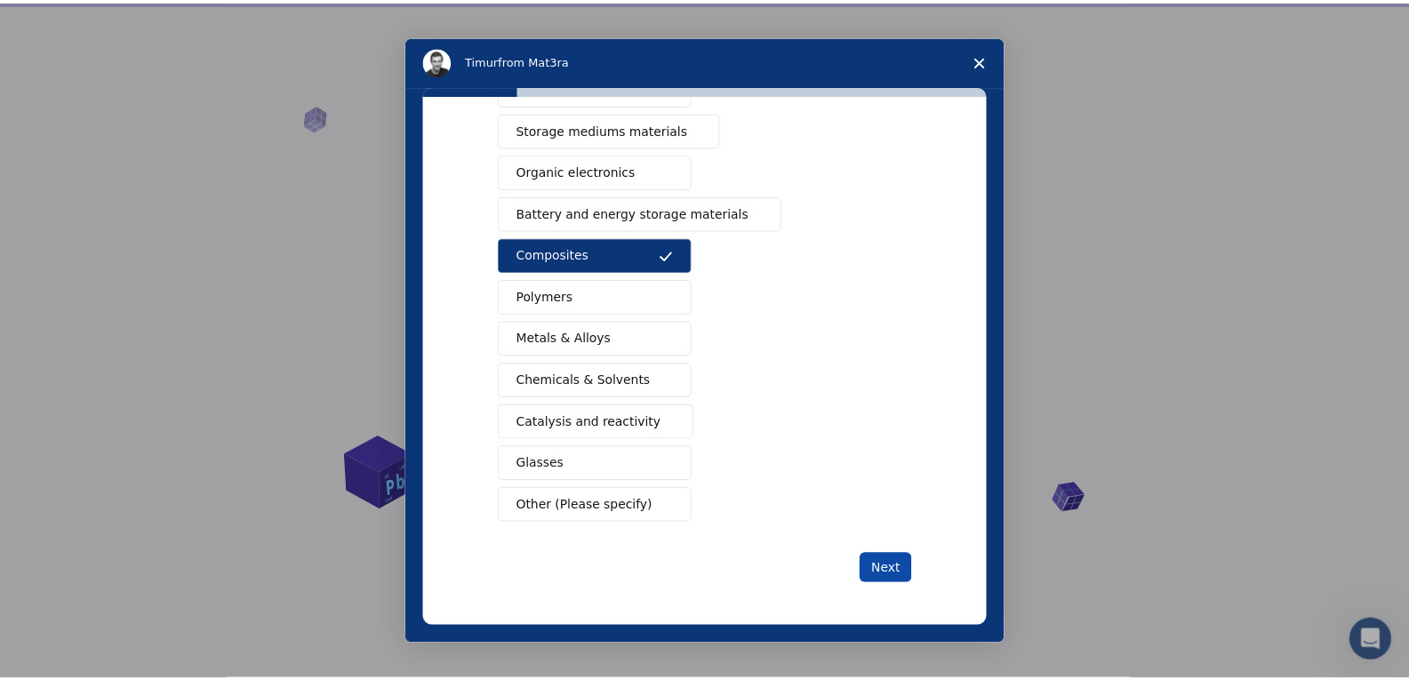
scroll to position [0, 0]
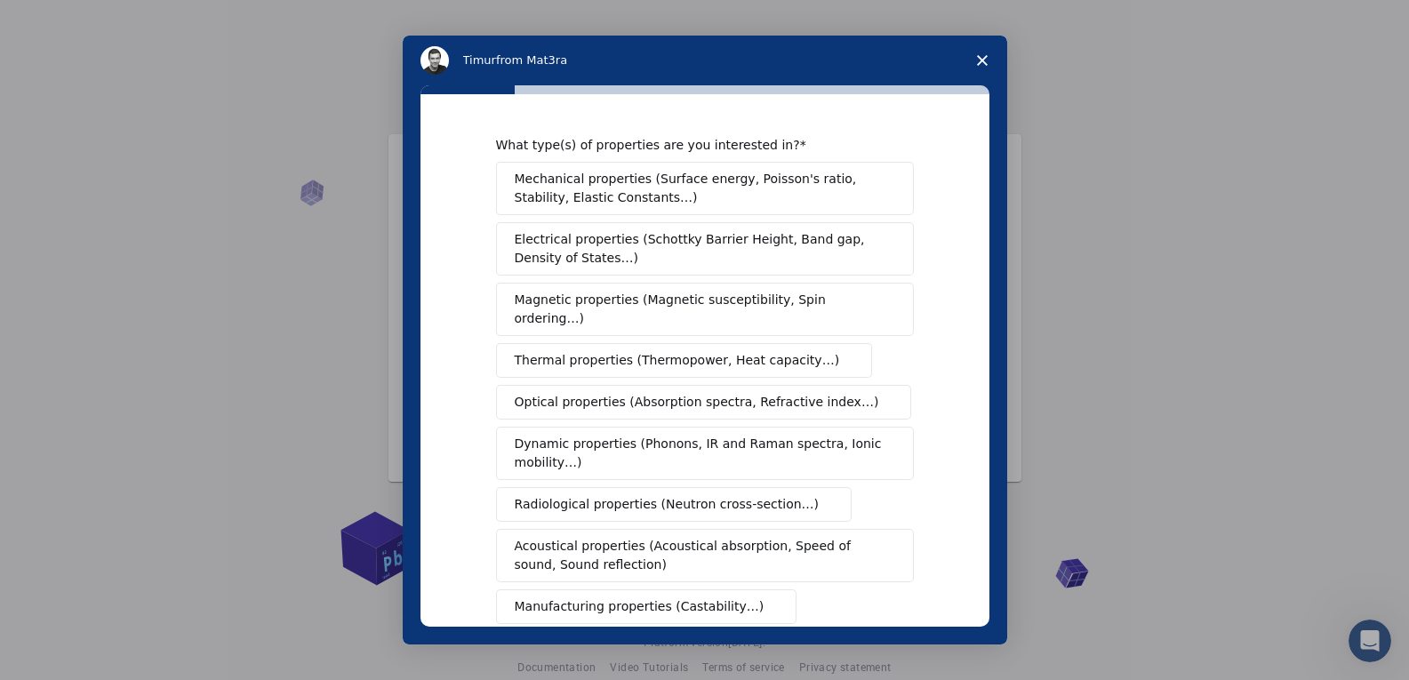
click at [580, 184] on span "Mechanical properties (Surface energy, Poisson's ratio, Stability, Elastic Cons…" at bounding box center [700, 188] width 371 height 37
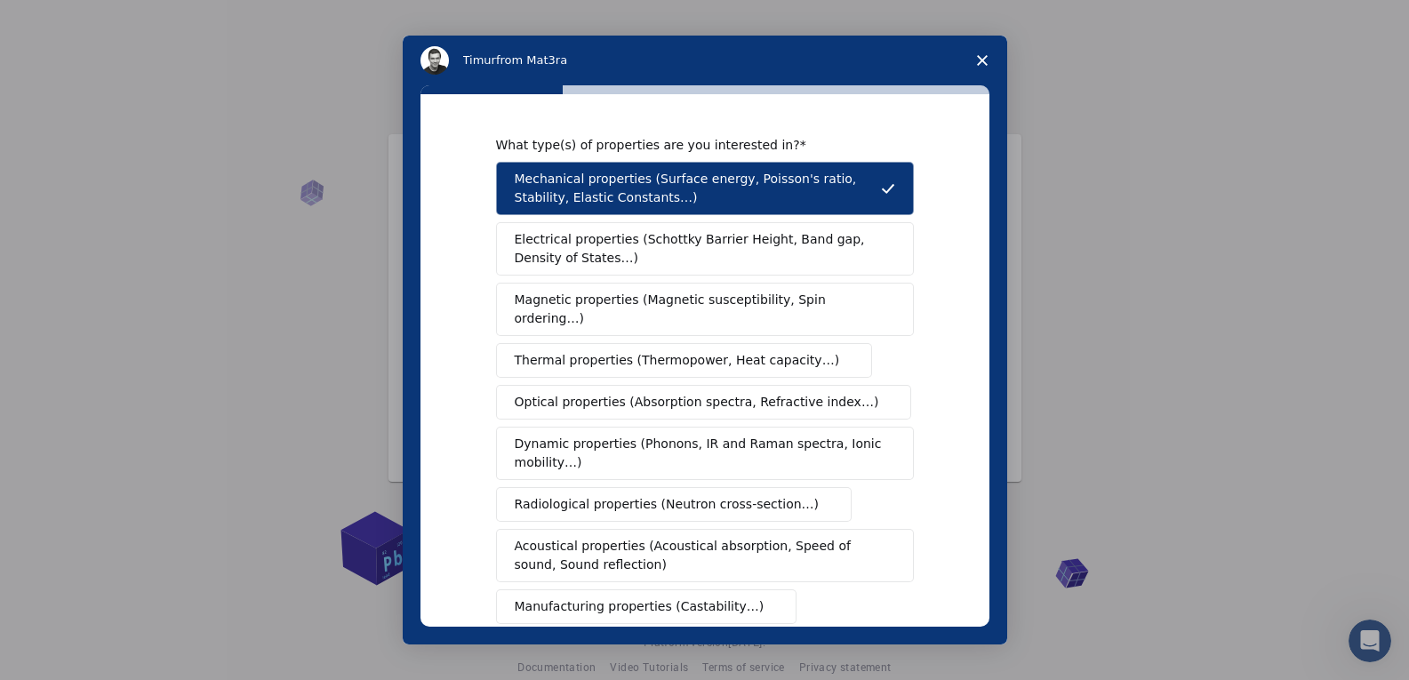
scroll to position [270, 0]
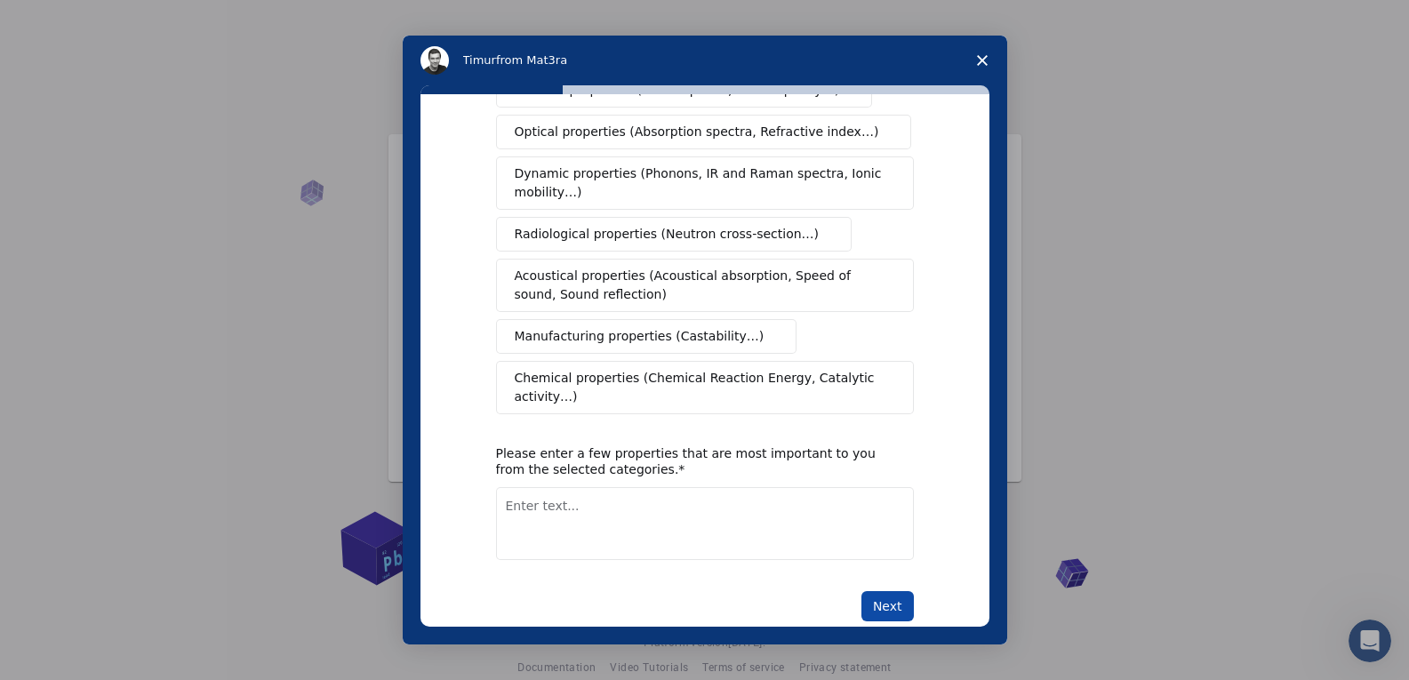
click at [878, 591] on button "Next" at bounding box center [888, 606] width 52 height 30
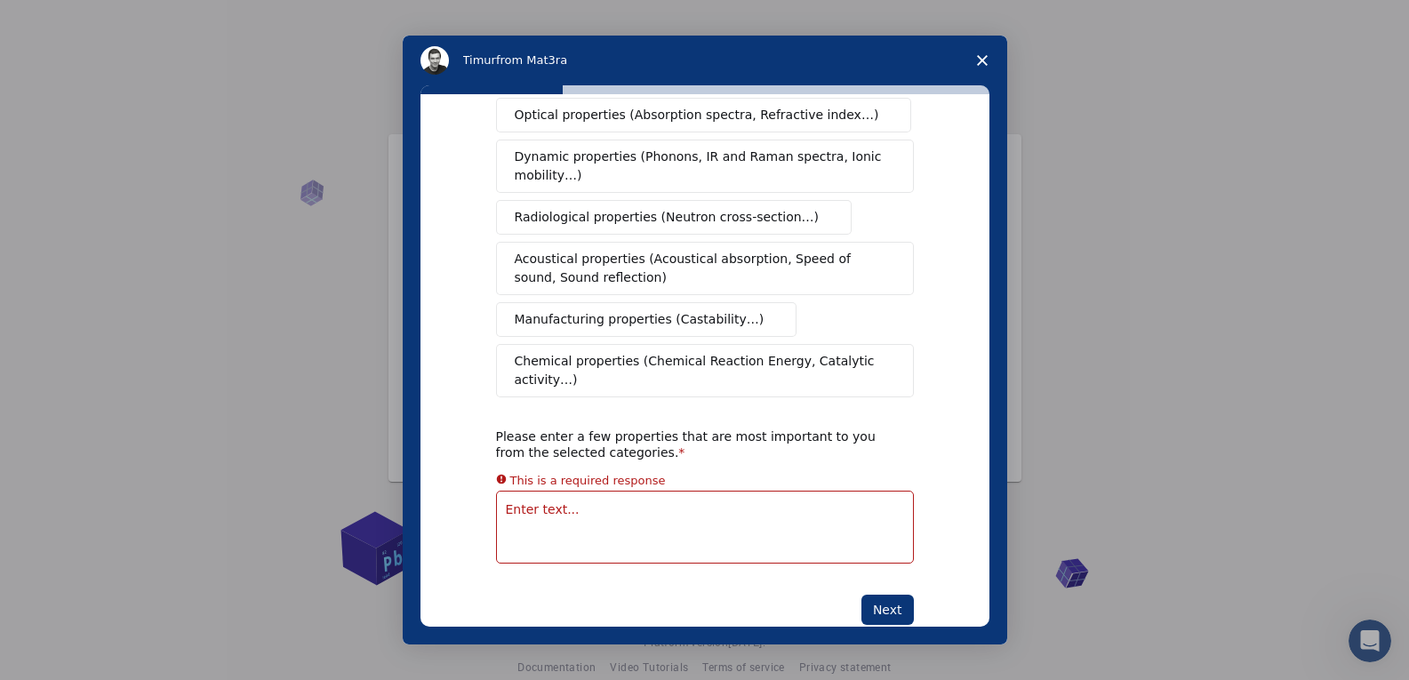
scroll to position [291, 0]
click at [666, 349] on span "Chemical properties (Chemical Reaction Energy, Catalytic activity…)" at bounding box center [699, 367] width 368 height 37
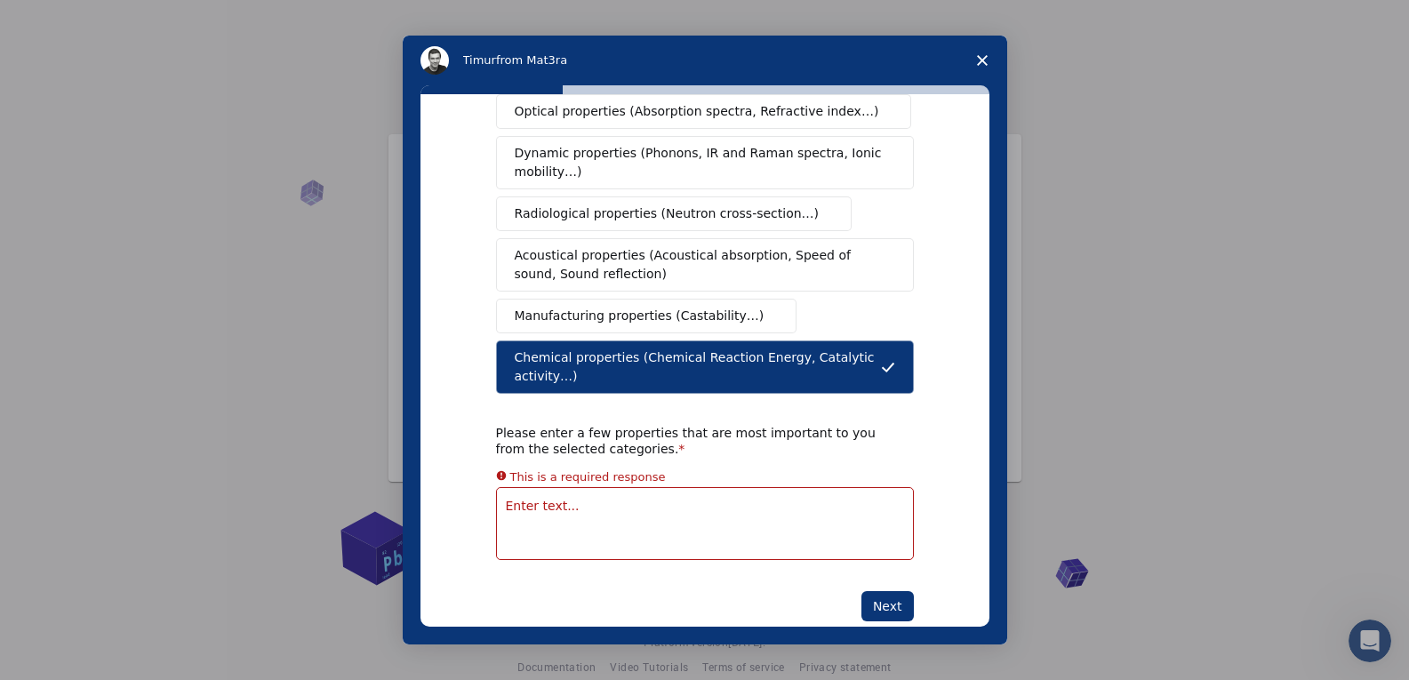
scroll to position [270, 0]
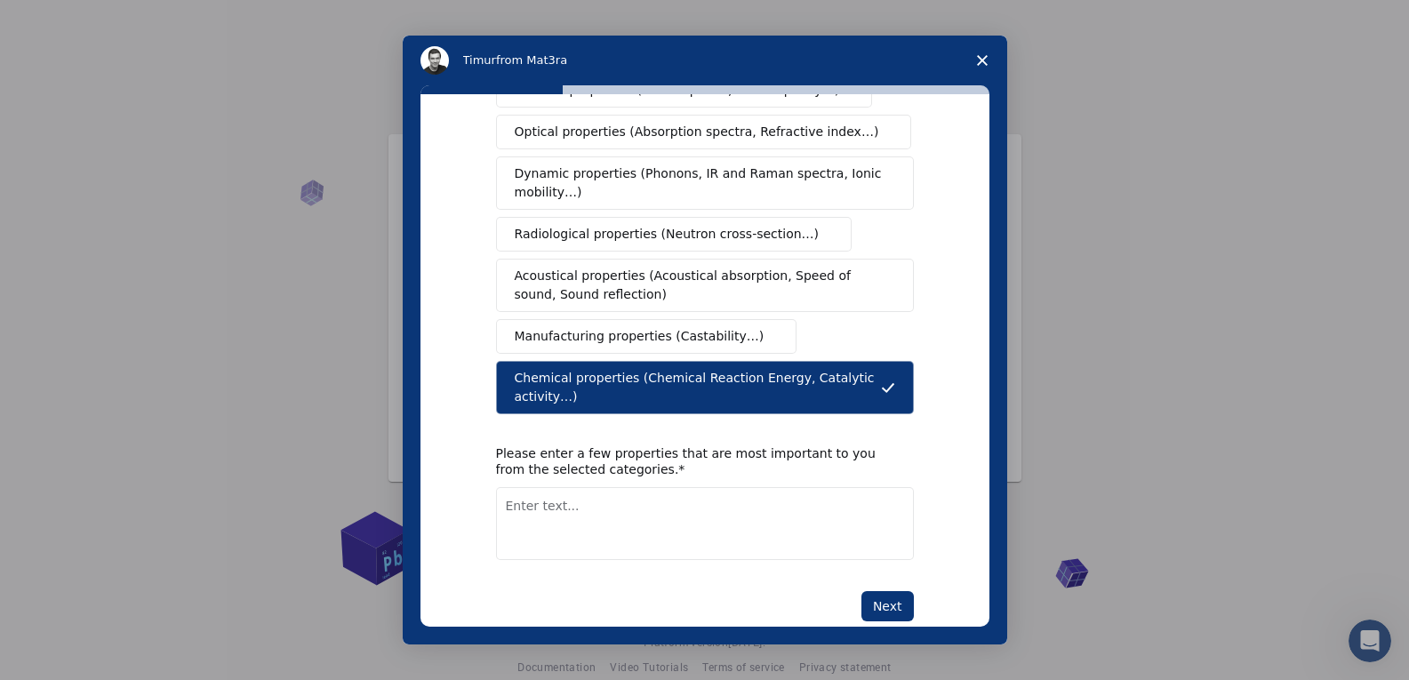
click at [736, 487] on textarea "Enter text..." at bounding box center [705, 523] width 418 height 73
type textarea "chemical reaction"
click at [889, 591] on button "Next" at bounding box center [888, 606] width 52 height 30
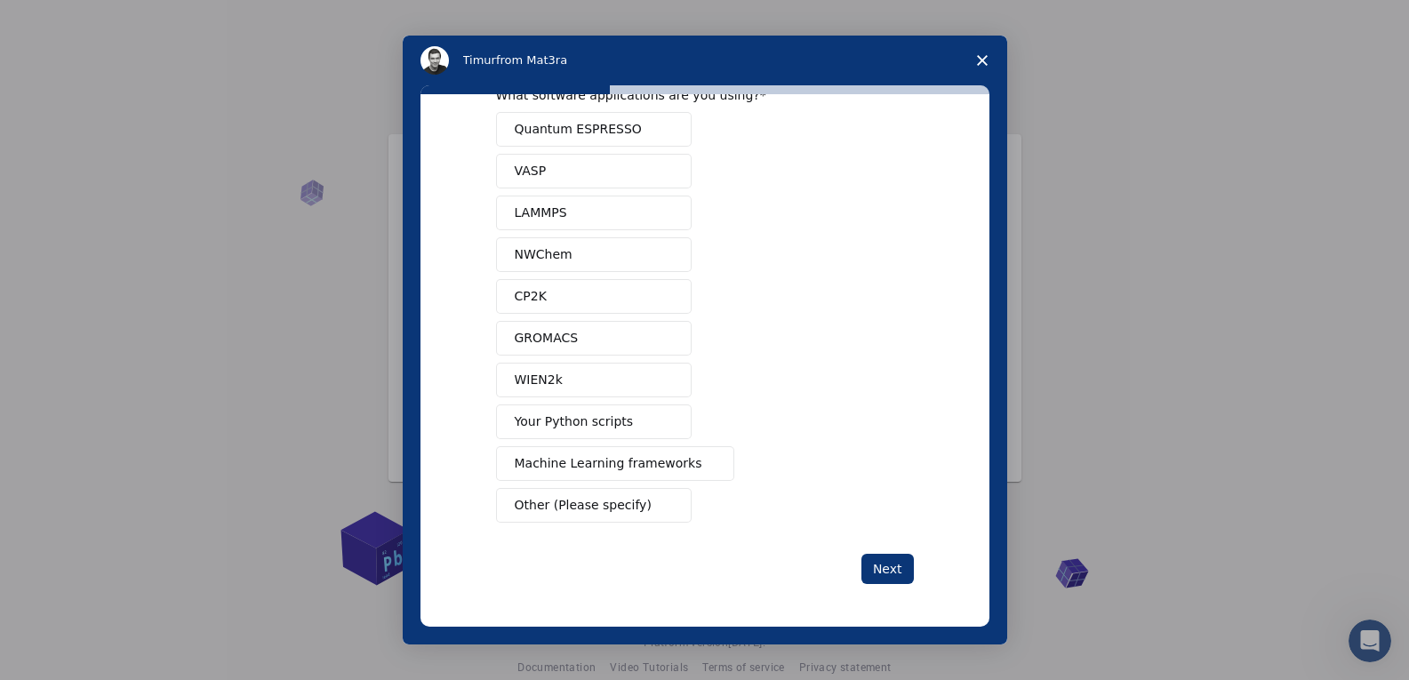
scroll to position [0, 0]
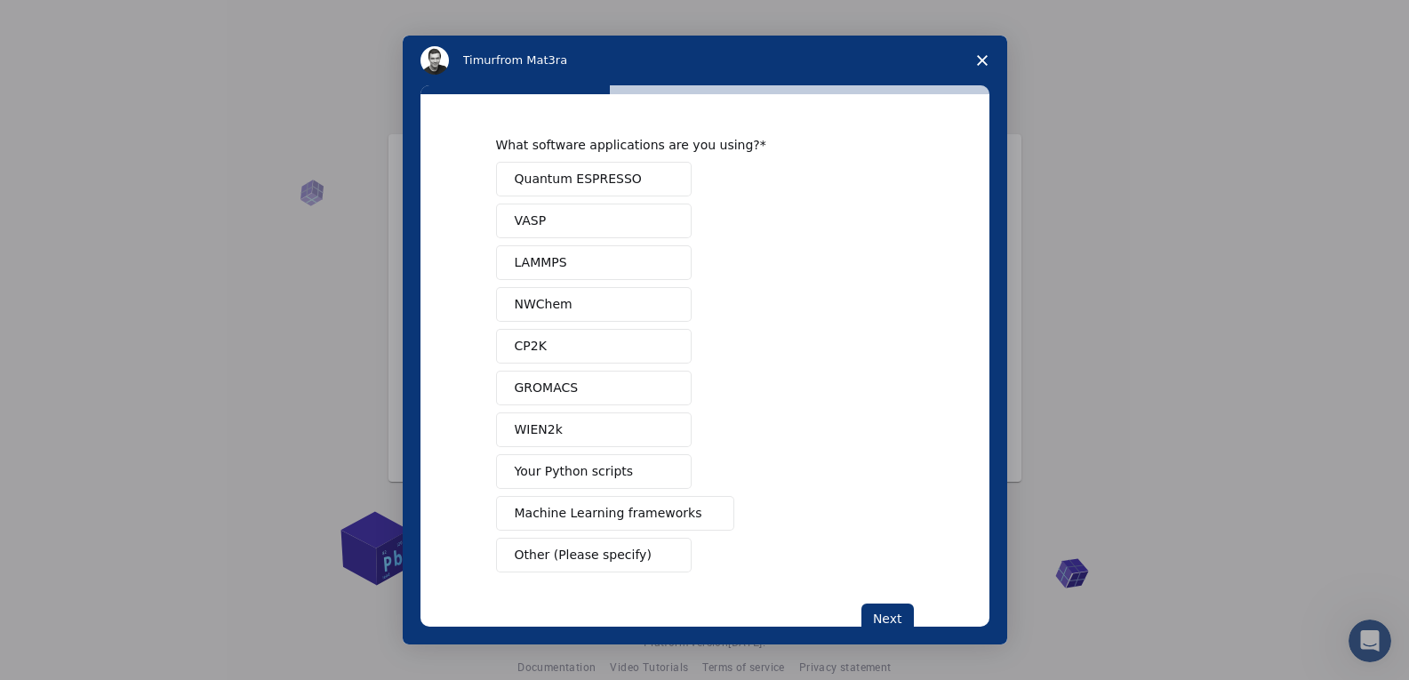
click at [984, 59] on polygon "Close survey" at bounding box center [982, 60] width 11 height 11
